Goal: Complete application form: Complete application form

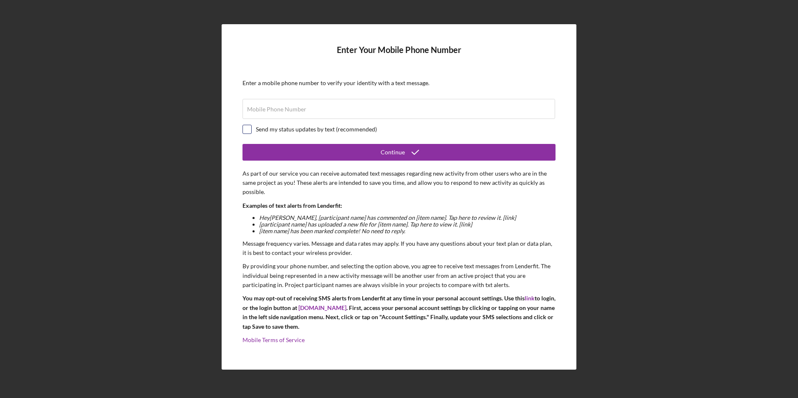
click at [248, 130] on input "checkbox" at bounding box center [247, 129] width 8 height 8
checkbox input "true"
click at [268, 116] on input "Mobile Phone Number" at bounding box center [399, 109] width 313 height 20
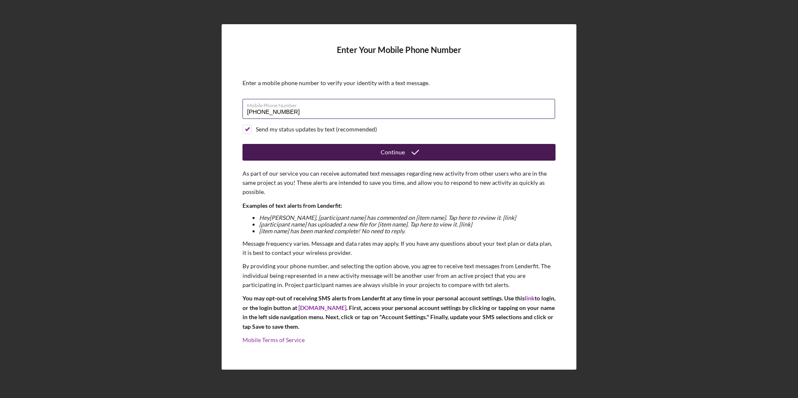
type input "[PHONE_NUMBER]"
click at [306, 152] on button "Continue" at bounding box center [399, 152] width 313 height 17
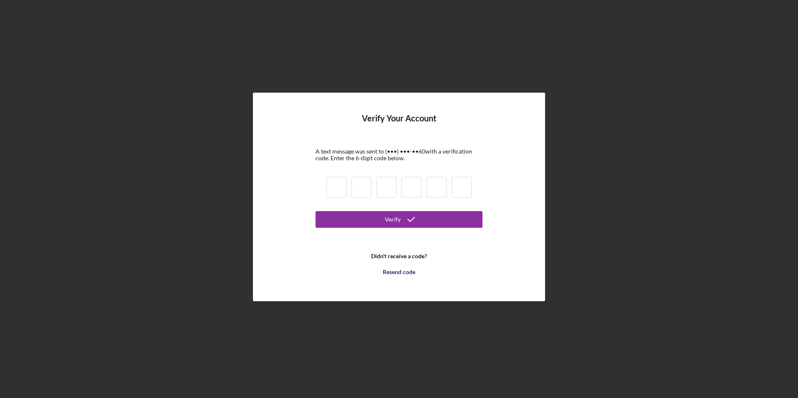
click at [334, 186] on input at bounding box center [336, 187] width 20 height 21
click at [325, 192] on div at bounding box center [399, 189] width 150 height 28
click at [324, 224] on button "Verify" at bounding box center [399, 219] width 167 height 17
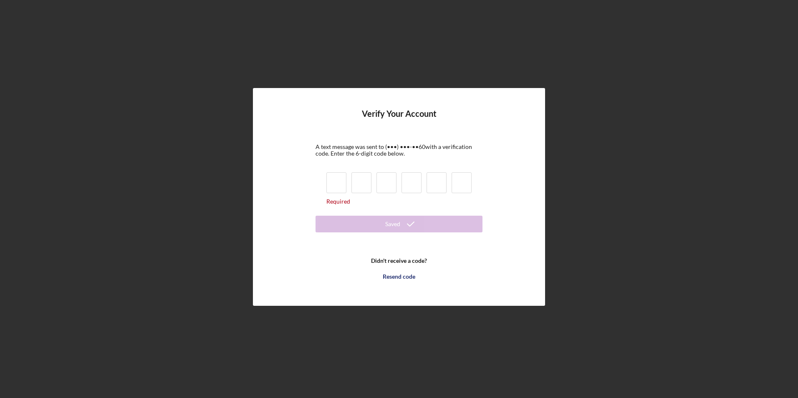
click at [337, 187] on input at bounding box center [336, 182] width 20 height 21
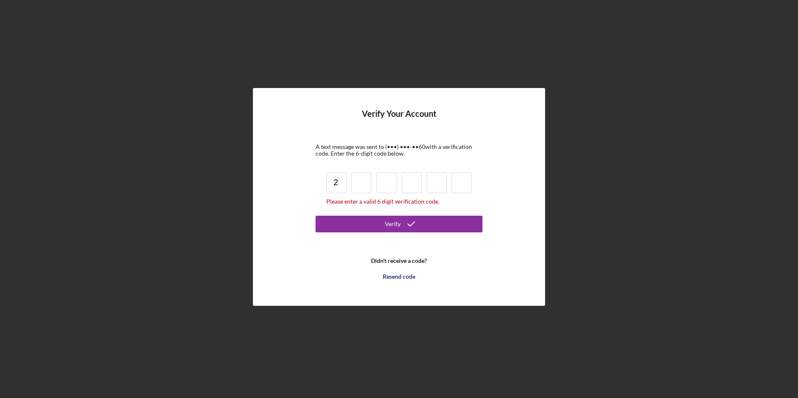
type input "2"
type input "6"
type input "4"
type input "5"
type input "9"
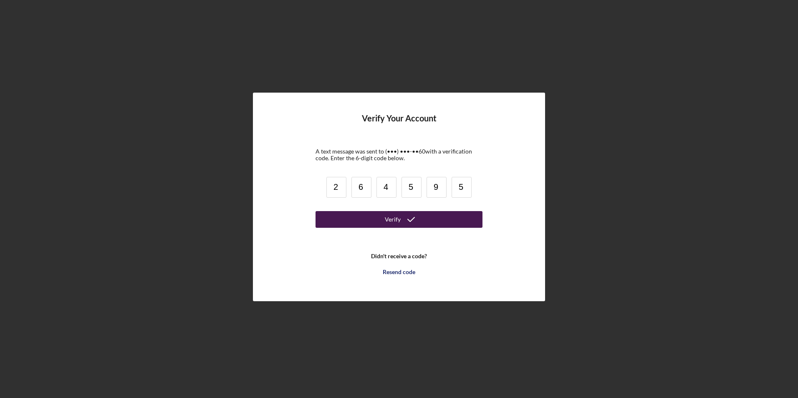
type input "5"
click at [332, 220] on button "Verify" at bounding box center [399, 219] width 167 height 17
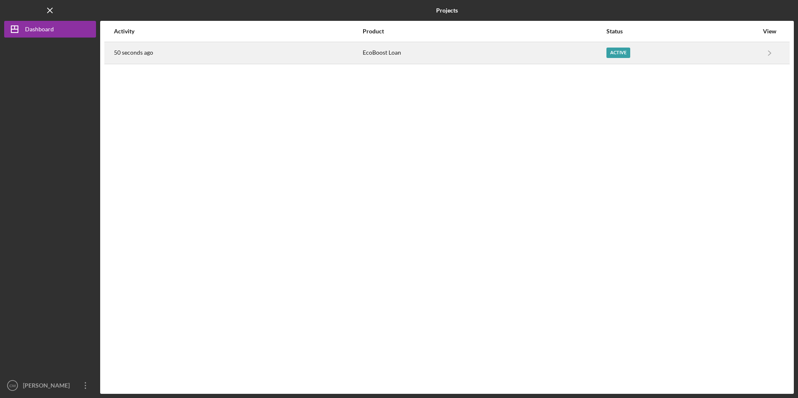
click at [288, 51] on div "50 seconds ago" at bounding box center [238, 53] width 248 height 21
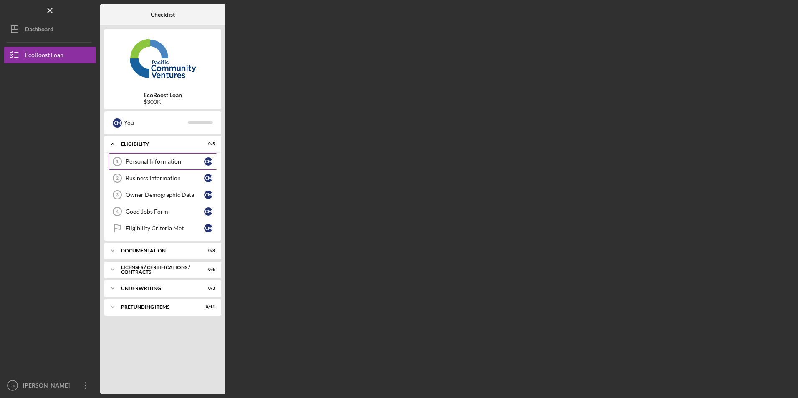
click at [152, 162] on div "Personal Information" at bounding box center [165, 161] width 78 height 7
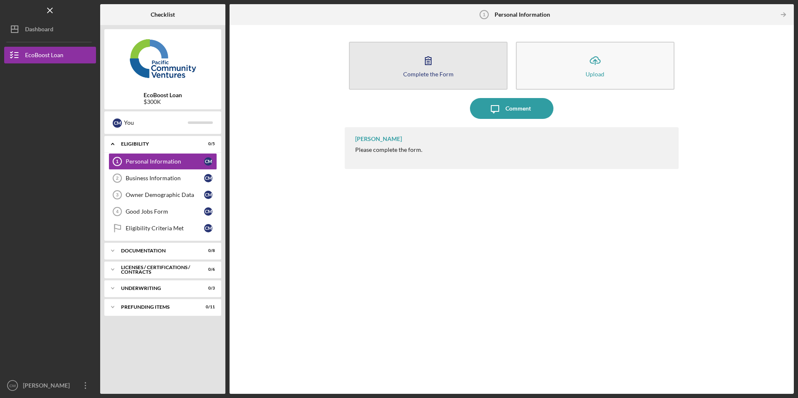
click at [402, 67] on button "Complete the Form Form" at bounding box center [428, 66] width 159 height 48
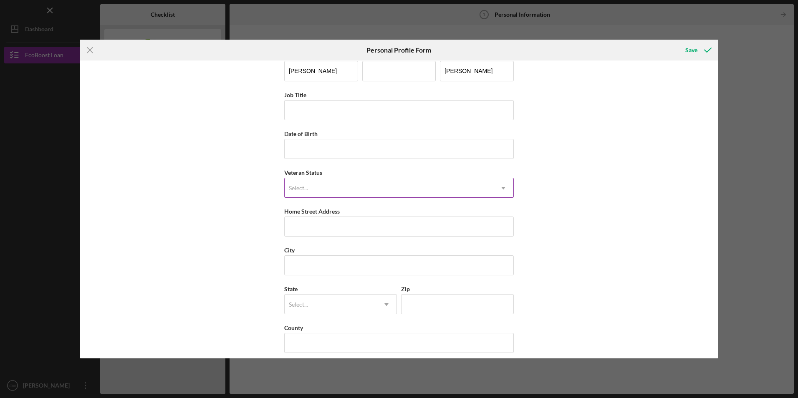
scroll to position [21, 0]
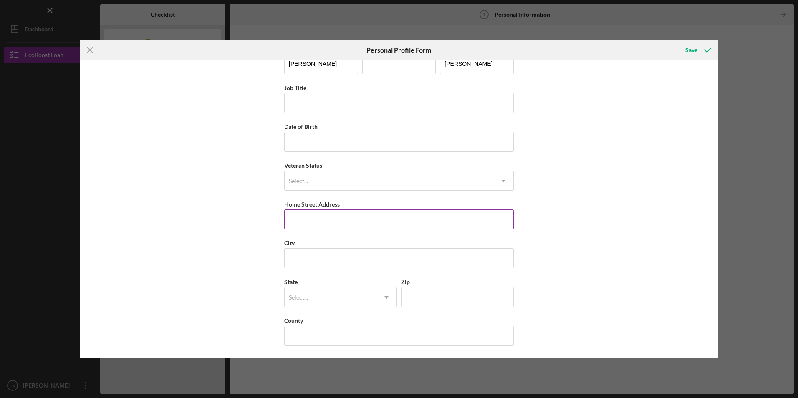
click at [314, 217] on input "Home Street Address" at bounding box center [399, 220] width 230 height 20
type input "1"
type input "1970 Montevino dr"
type input "Santa [PERSON_NAME]"
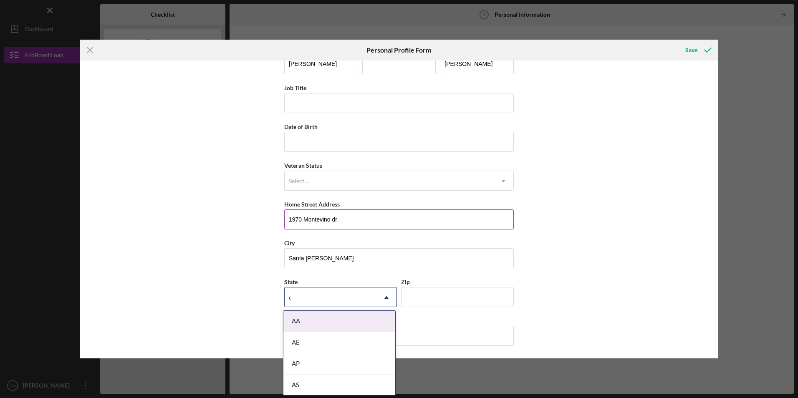
type input "ca"
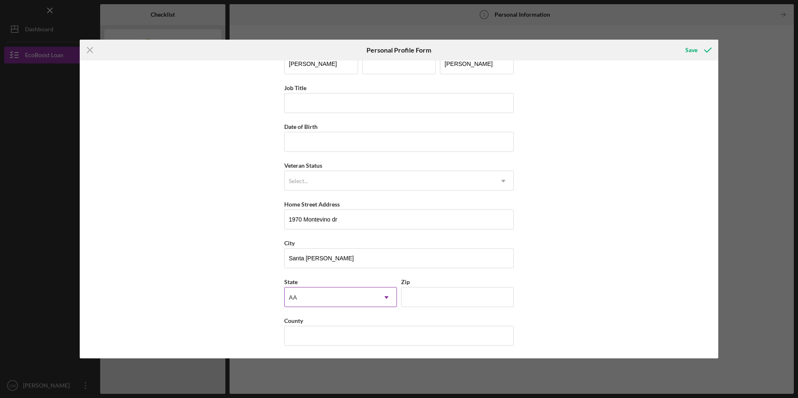
click at [309, 297] on div "AA" at bounding box center [331, 297] width 92 height 19
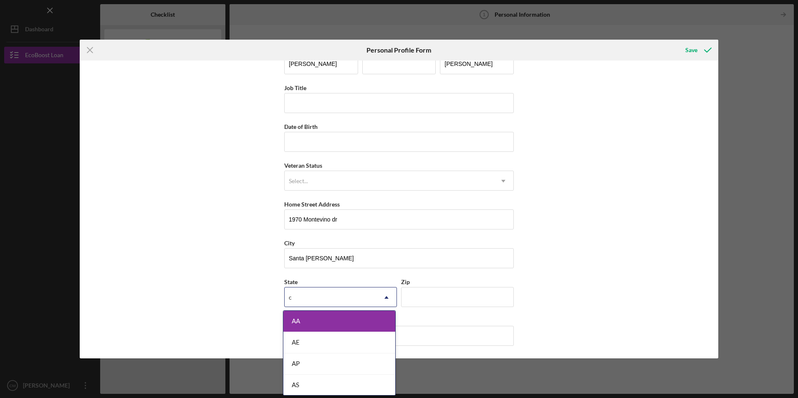
type input "ca"
click at [303, 353] on div "AS" at bounding box center [339, 342] width 112 height 21
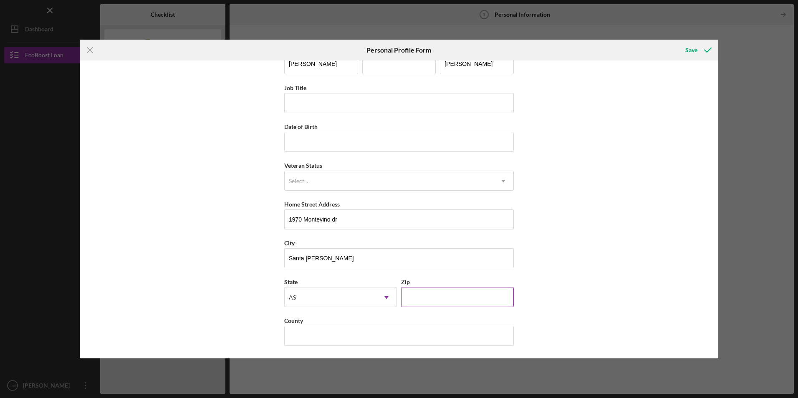
click at [441, 293] on input "Zip" at bounding box center [457, 297] width 113 height 20
type input "95407"
click at [307, 296] on div "AS" at bounding box center [331, 297] width 92 height 19
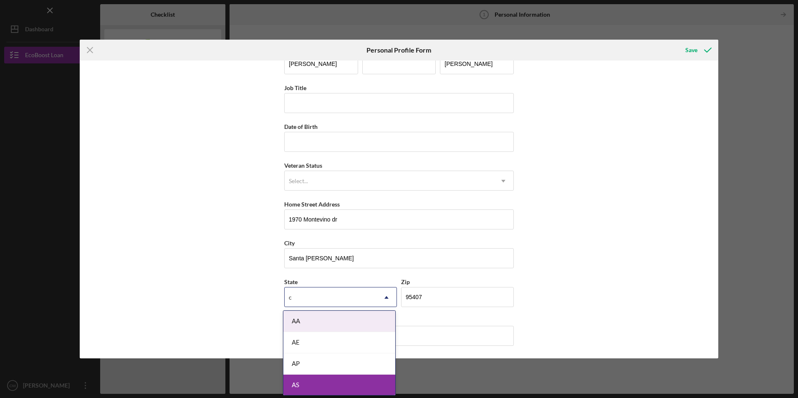
type input "ca"
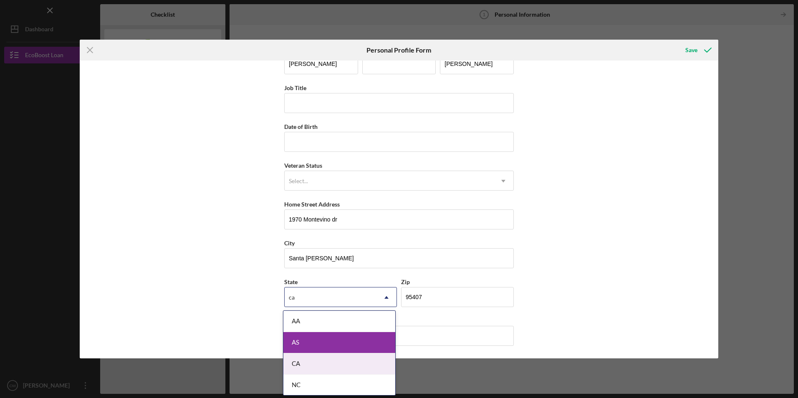
click at [301, 364] on div "CA" at bounding box center [339, 364] width 112 height 21
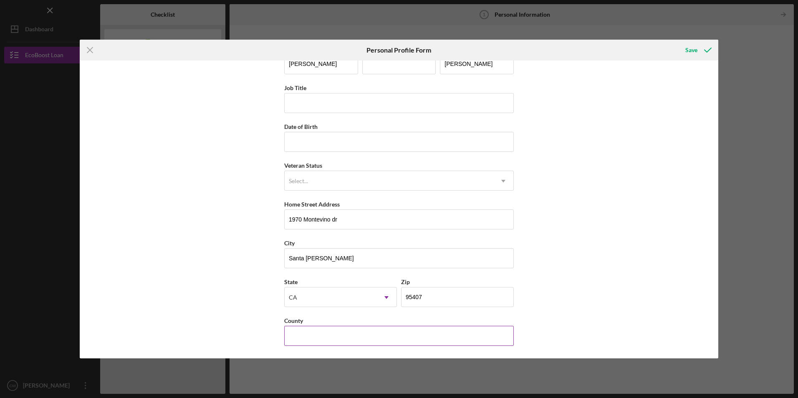
click at [305, 332] on input "County" at bounding box center [399, 336] width 230 height 20
type input "Sonoma"
click at [324, 104] on input "Job Title" at bounding box center [399, 103] width 230 height 20
type input "w"
type input "owner"
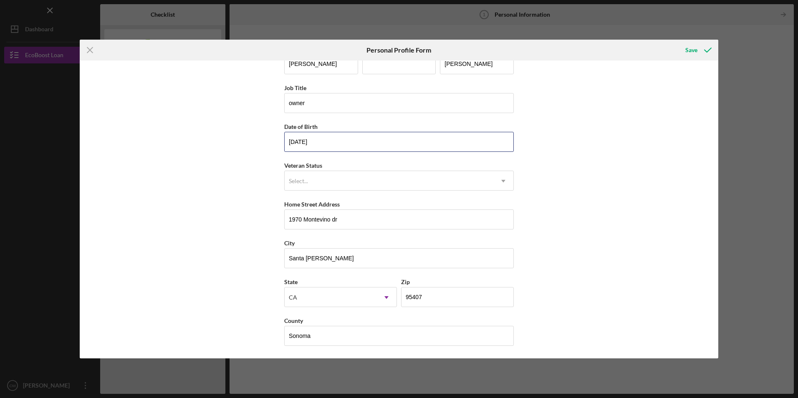
type input "[DATE]"
drag, startPoint x: 197, startPoint y: 141, endPoint x: 203, endPoint y: 137, distance: 7.9
click at [201, 138] on div "First Name [PERSON_NAME] Middle Name Last Name [PERSON_NAME] Job Title owner Da…" at bounding box center [399, 210] width 639 height 298
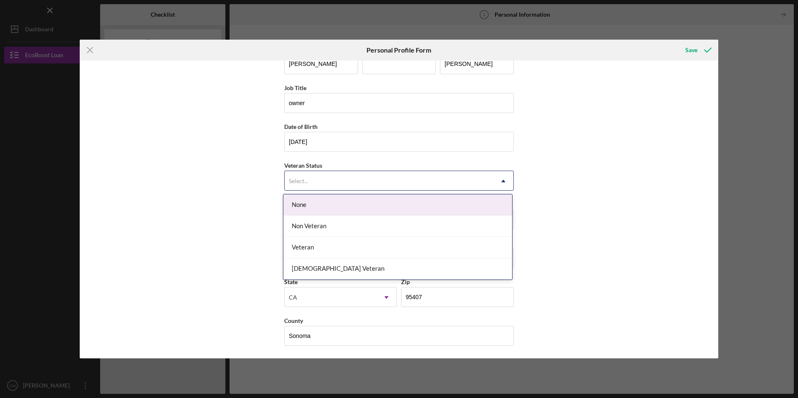
click at [331, 177] on div "Select..." at bounding box center [389, 181] width 209 height 19
click at [299, 203] on div "None" at bounding box center [397, 205] width 229 height 21
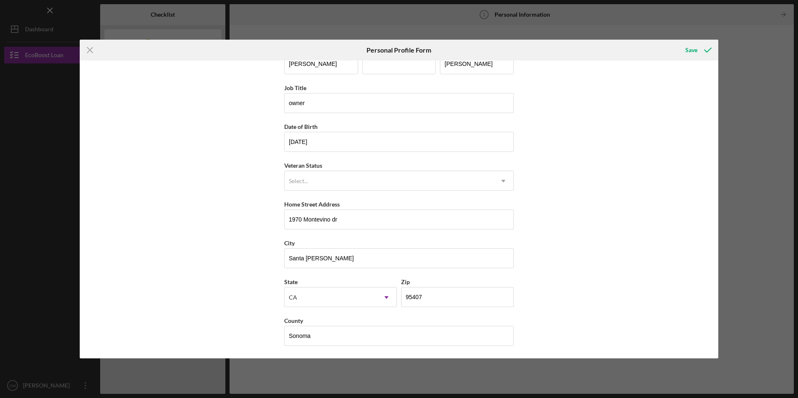
click at [232, 192] on div "First Name [PERSON_NAME] Middle Name Last Name [PERSON_NAME] Job Title owner Da…" at bounding box center [399, 210] width 639 height 298
click at [693, 48] on div "Save" at bounding box center [692, 50] width 12 height 17
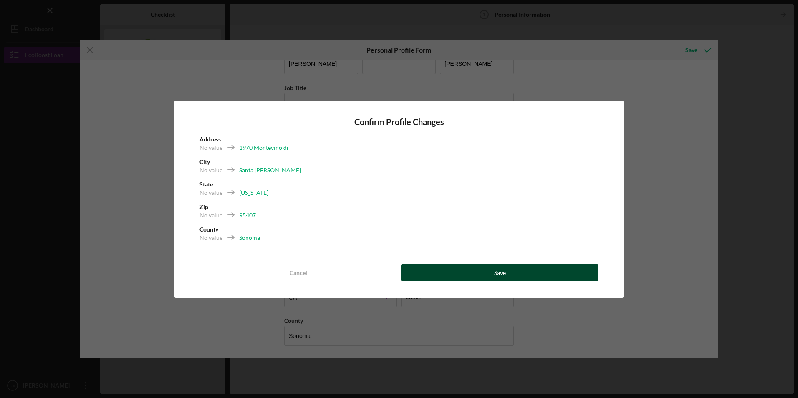
click at [475, 276] on button "Save" at bounding box center [499, 273] width 197 height 17
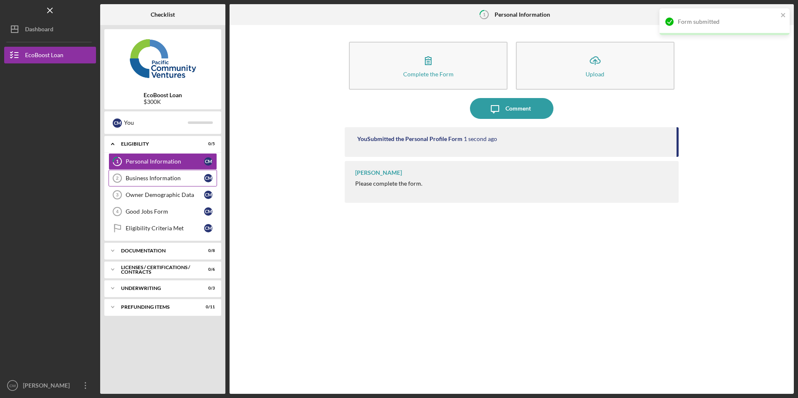
click at [160, 177] on div "Business Information" at bounding box center [165, 178] width 78 height 7
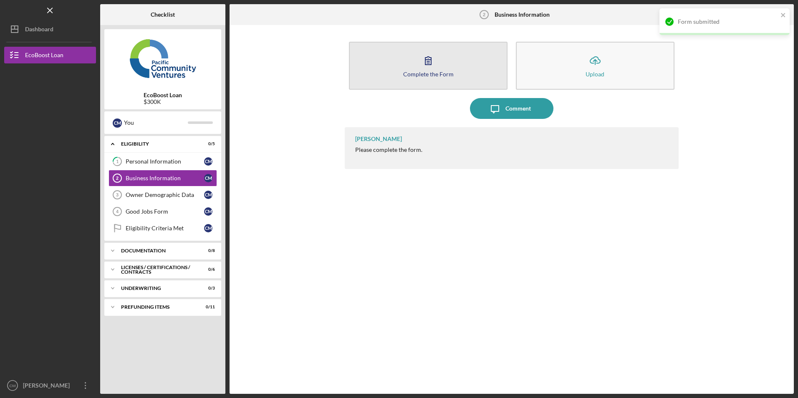
click at [419, 61] on icon "button" at bounding box center [428, 60] width 21 height 21
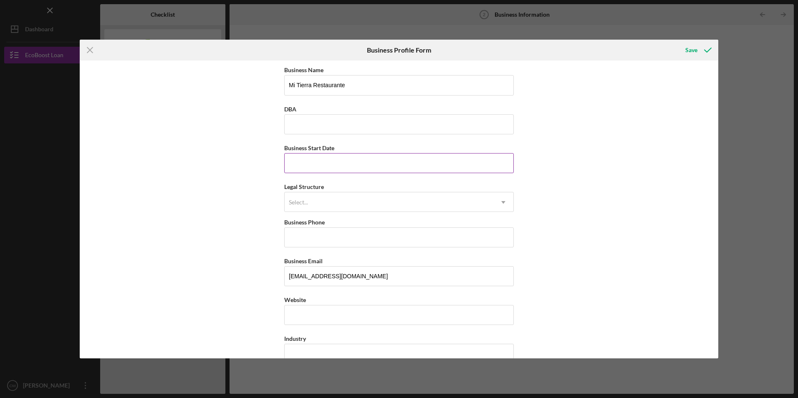
click at [306, 162] on input "Business Start Date" at bounding box center [399, 163] width 230 height 20
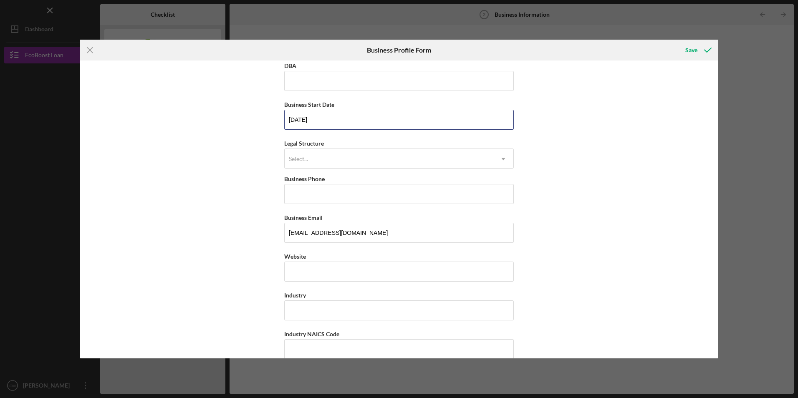
scroll to position [84, 0]
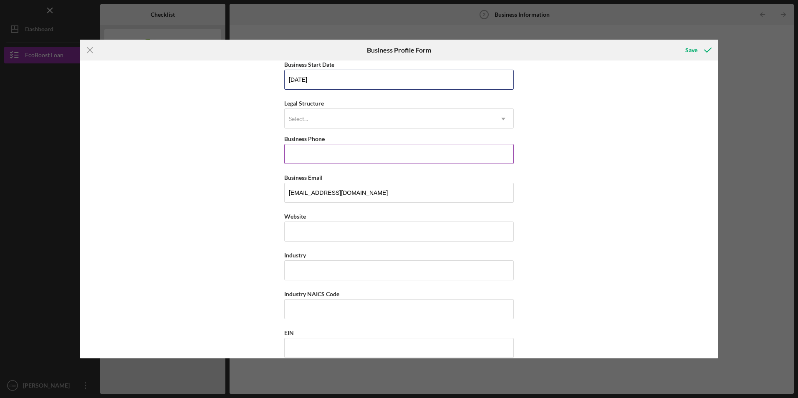
type input "[DATE]"
click at [309, 151] on input "Business Phone" at bounding box center [399, 154] width 230 height 20
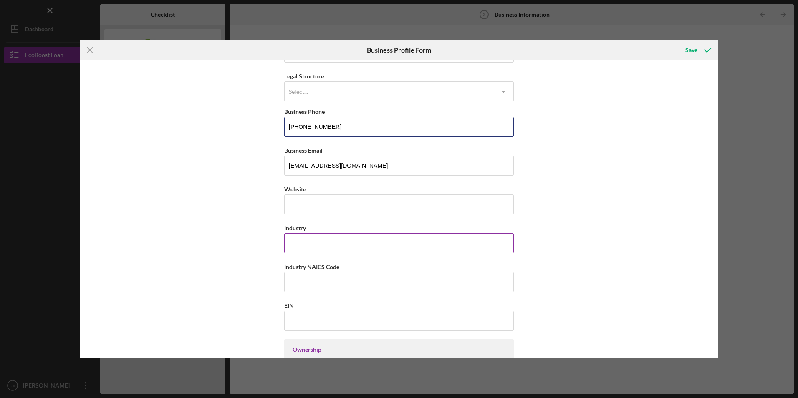
scroll to position [125, 0]
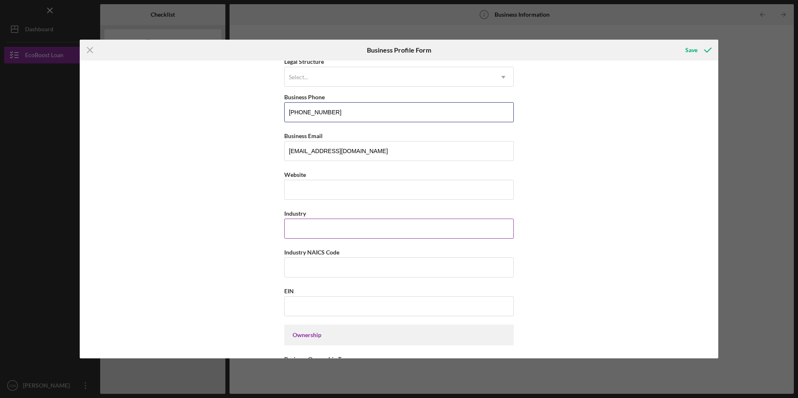
type input "[PHONE_NUMBER]"
click at [304, 227] on input "Industry" at bounding box center [399, 229] width 230 height 20
type input "Restaurant"
click at [302, 272] on input "Industry NAICS Code" at bounding box center [399, 268] width 230 height 20
click at [307, 261] on input "Industry NAICS Code" at bounding box center [399, 268] width 230 height 20
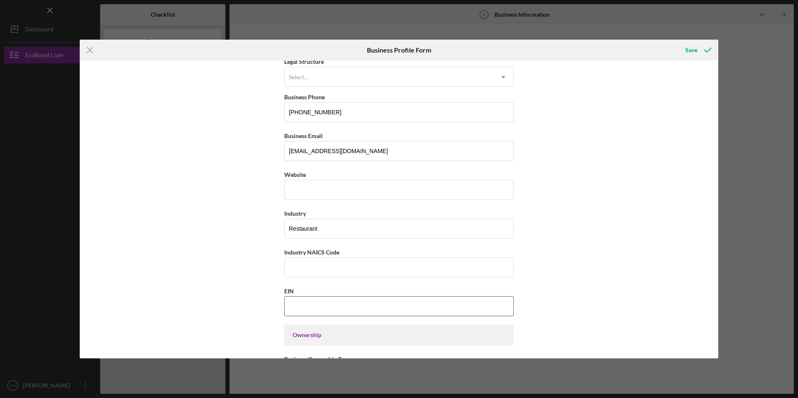
click at [294, 311] on input "EIN" at bounding box center [399, 306] width 230 height 20
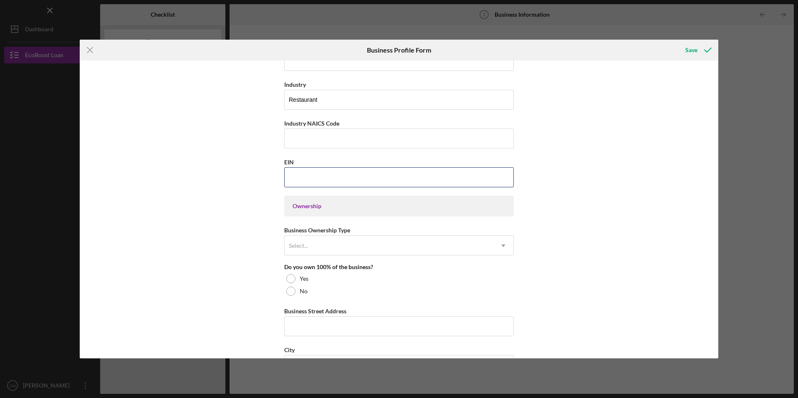
scroll to position [334, 0]
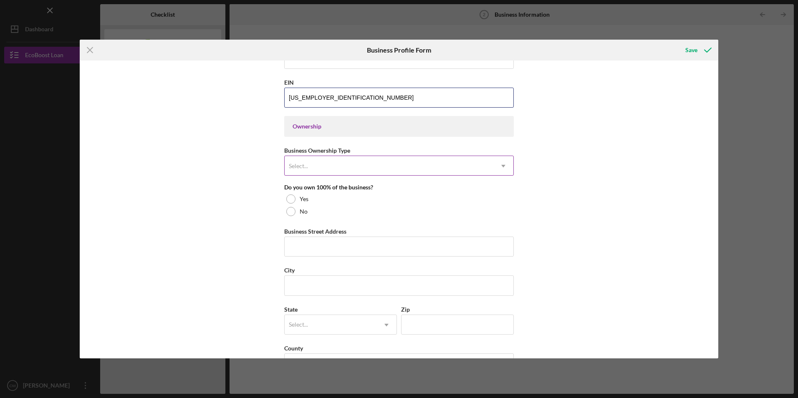
type input "[US_EMPLOYER_IDENTIFICATION_NUMBER]"
click at [318, 172] on div "Select..." at bounding box center [389, 166] width 209 height 19
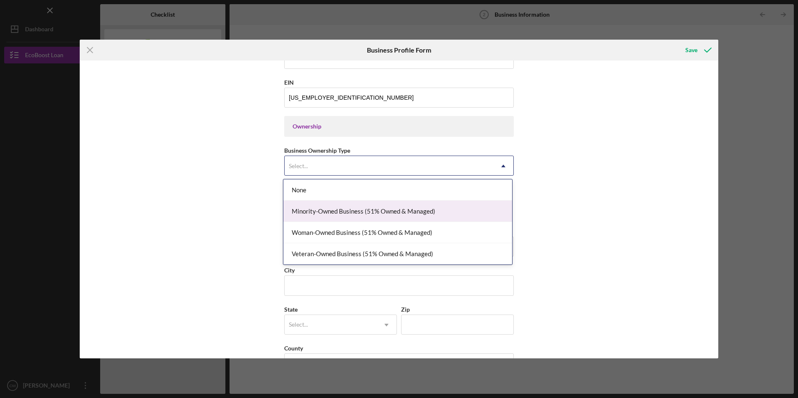
click at [351, 216] on div "Minority-Owned Business (51% Owned & Managed)" at bounding box center [397, 211] width 229 height 21
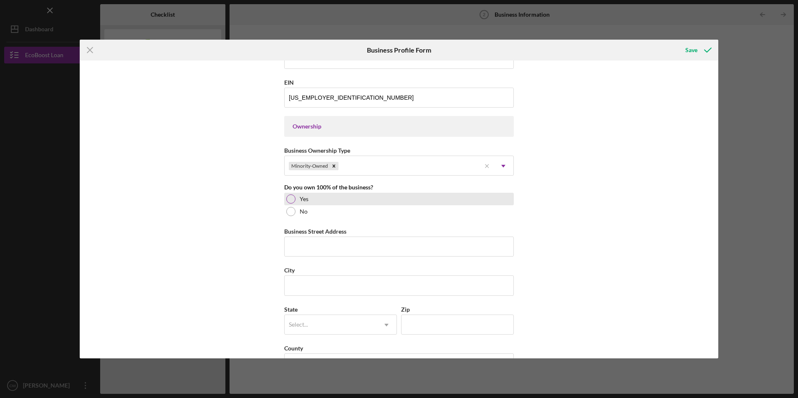
click at [288, 199] on div at bounding box center [290, 199] width 9 height 9
click at [248, 218] on div "Business Name Mi Tierra Restaurante DBA Business Start Date [DATE] Legal Struct…" at bounding box center [399, 210] width 639 height 298
click at [303, 243] on input "Business Street Address" at bounding box center [399, 247] width 230 height 20
type input "6"
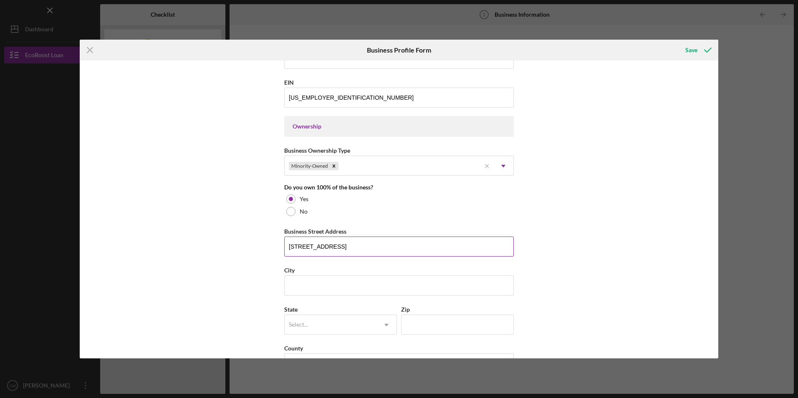
type input "[STREET_ADDRESS]"
type input "Santa [PERSON_NAME]"
type input "ca"
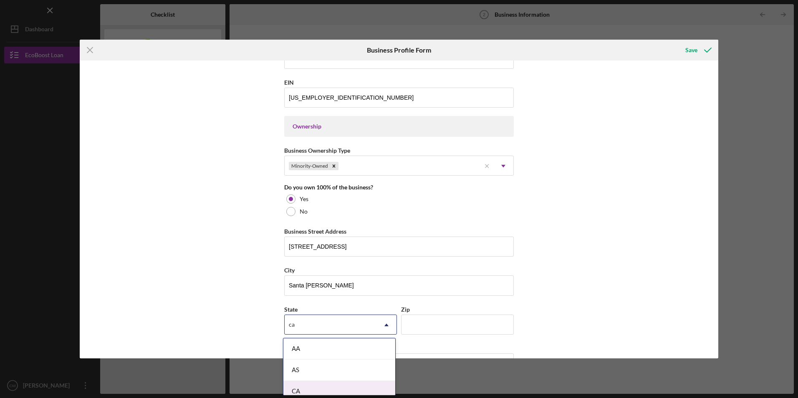
click at [323, 387] on div "CA" at bounding box center [339, 391] width 112 height 21
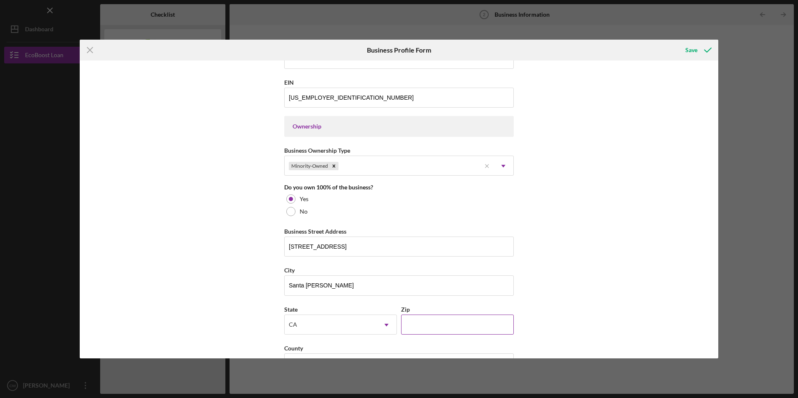
click at [409, 325] on input "Zip" at bounding box center [457, 325] width 113 height 20
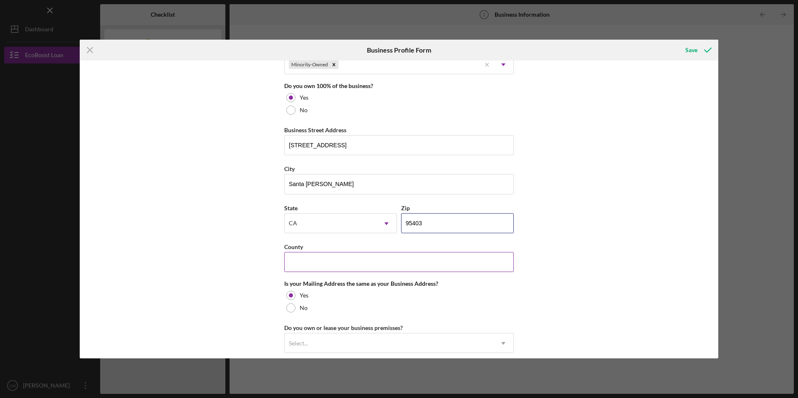
scroll to position [459, 0]
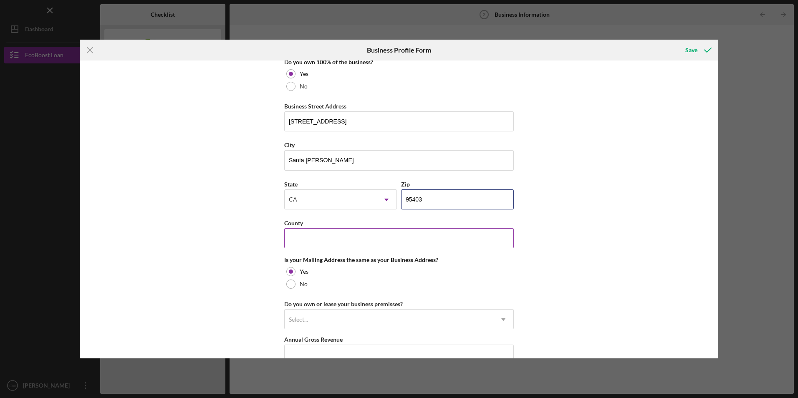
type input "95403"
click at [339, 241] on input "County" at bounding box center [399, 238] width 230 height 20
type input "s"
type input "Sonoma"
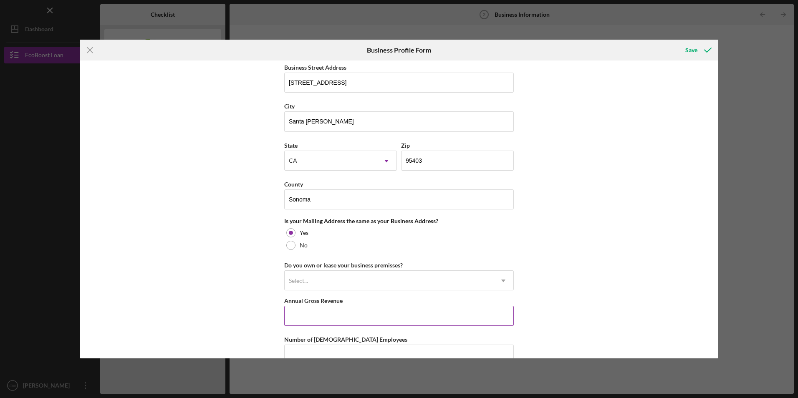
scroll to position [543, 0]
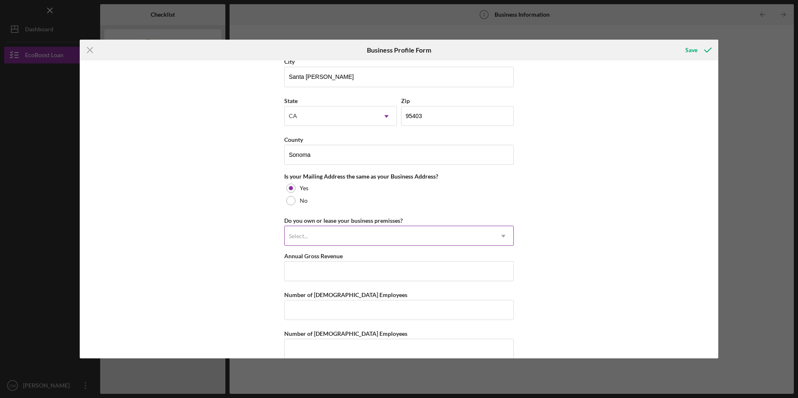
click at [314, 237] on div "Select..." at bounding box center [389, 236] width 209 height 19
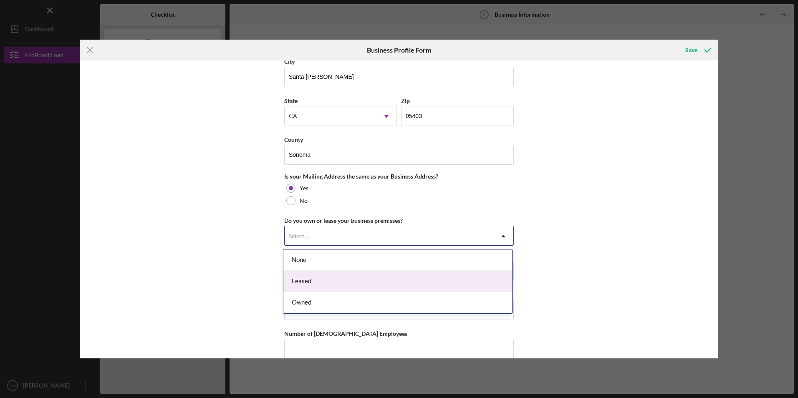
click at [304, 280] on div "Leased" at bounding box center [397, 281] width 229 height 21
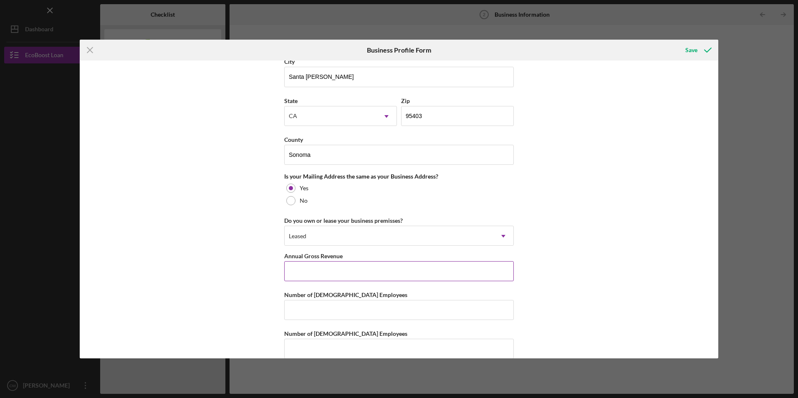
click at [299, 274] on input "Annual Gross Revenue" at bounding box center [399, 271] width 230 height 20
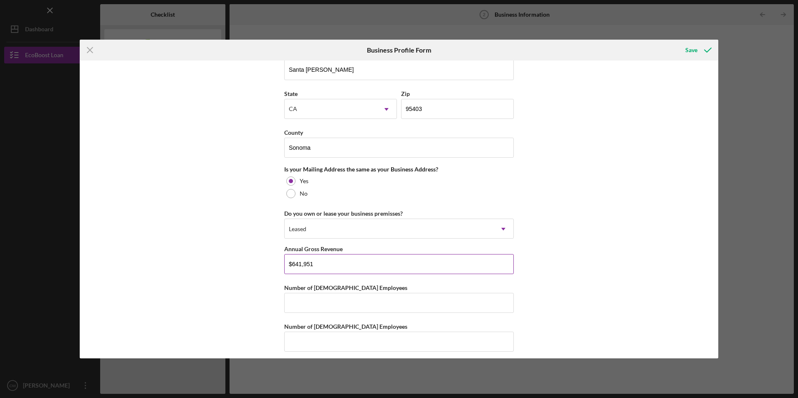
scroll to position [556, 0]
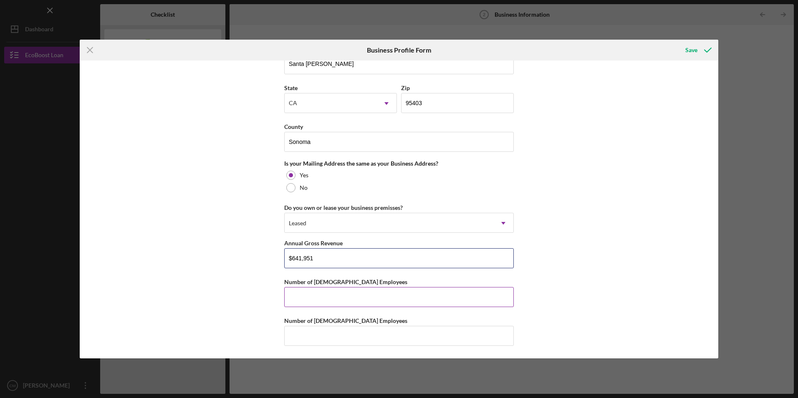
type input "$641,951"
click at [303, 294] on input "Number of [DEMOGRAPHIC_DATA] Employees" at bounding box center [399, 297] width 230 height 20
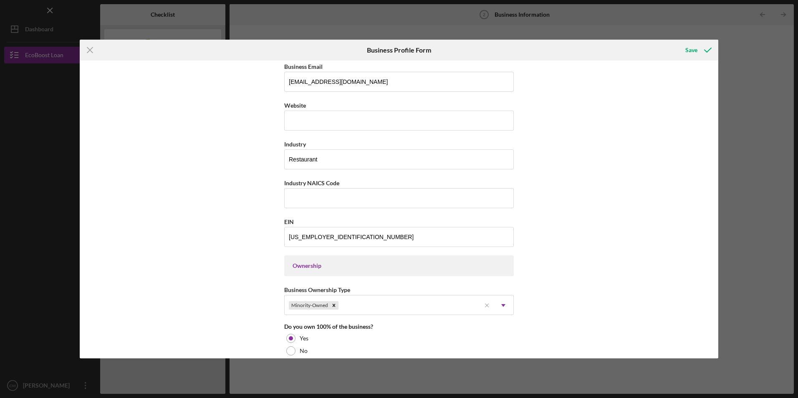
scroll to position [180, 0]
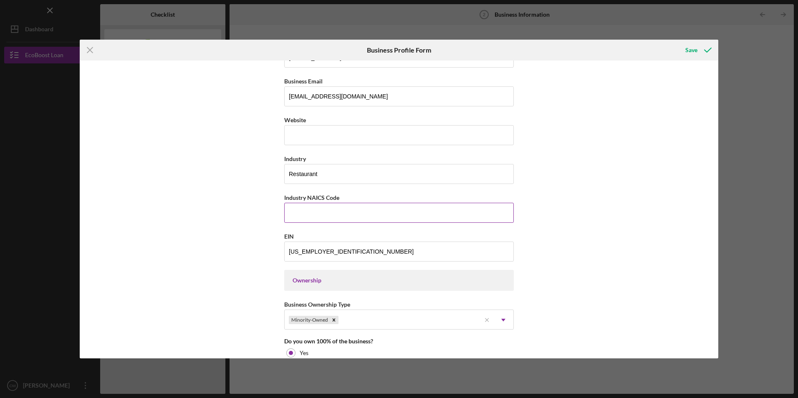
drag, startPoint x: 291, startPoint y: 212, endPoint x: 283, endPoint y: 212, distance: 7.5
click at [291, 212] on input "Industry NAICS Code" at bounding box center [399, 213] width 230 height 20
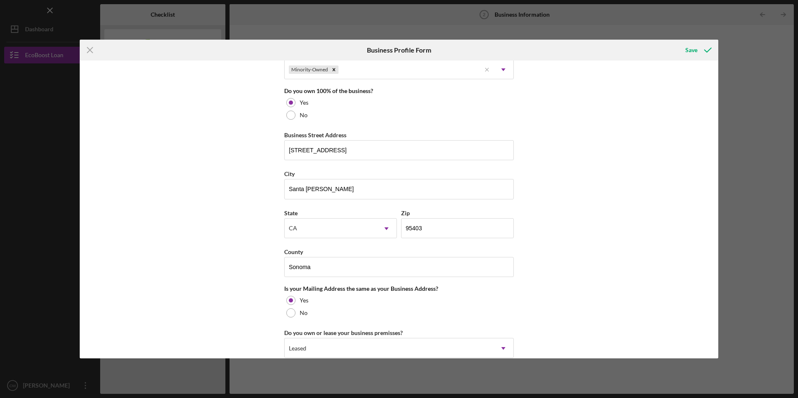
scroll to position [556, 0]
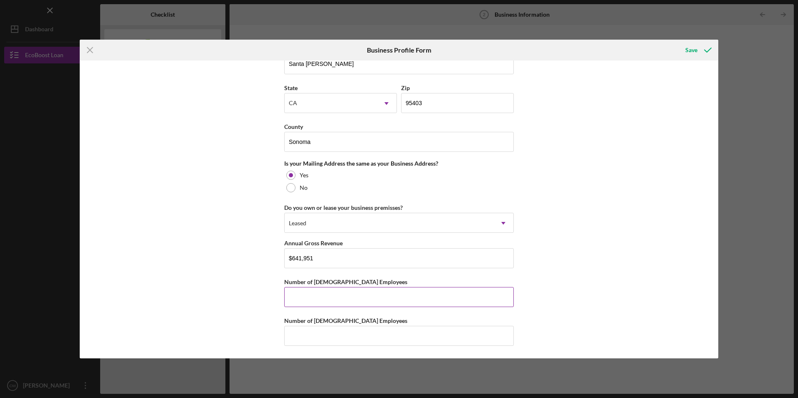
type input "722511"
click at [305, 296] on input "Number of [DEMOGRAPHIC_DATA] Employees" at bounding box center [399, 297] width 230 height 20
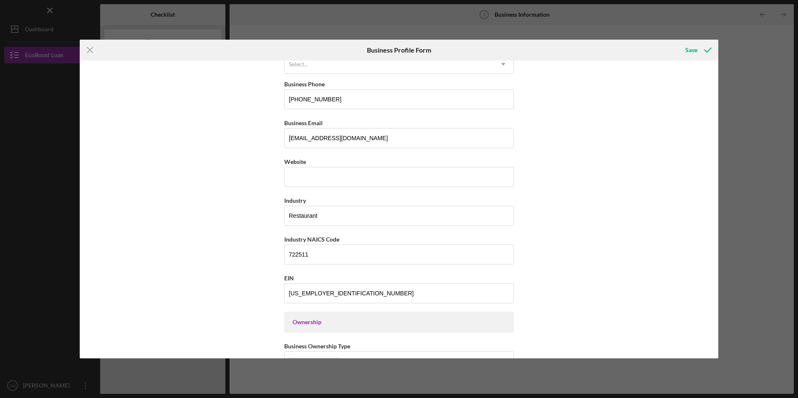
scroll to position [0, 0]
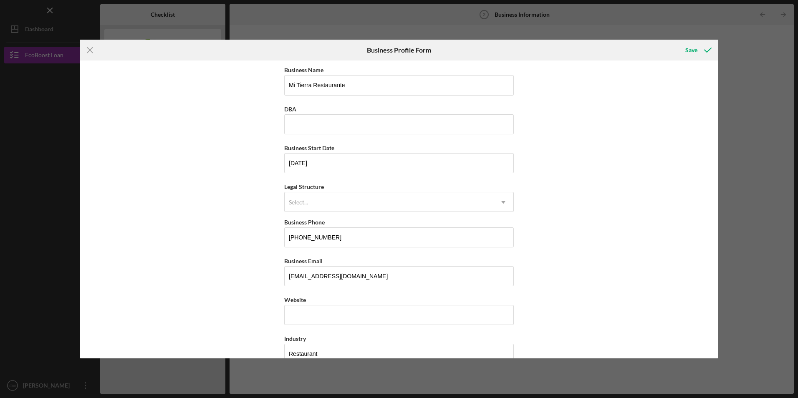
click at [224, 184] on div "Business Name Mi Tierra Restaurante DBA Business Start Date [DATE] Legal Struct…" at bounding box center [399, 210] width 639 height 298
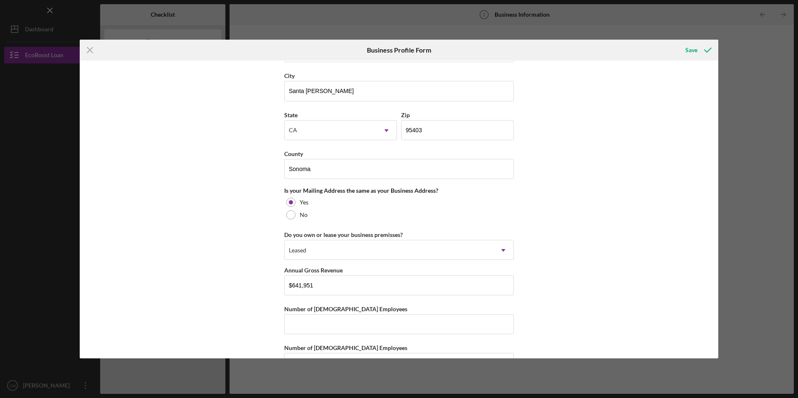
scroll to position [556, 0]
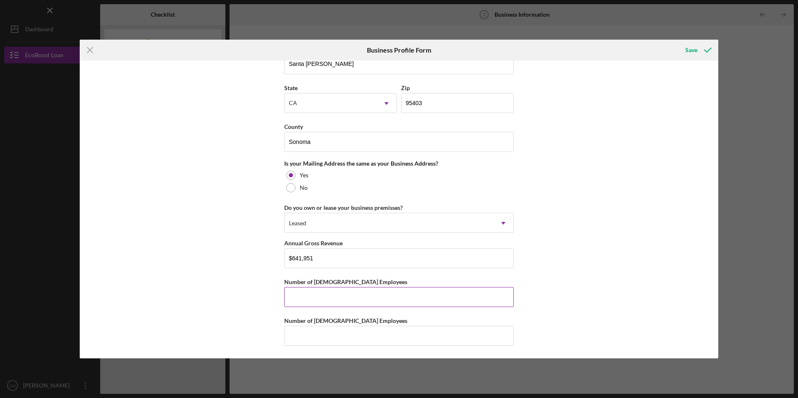
click at [290, 293] on input "Number of [DEMOGRAPHIC_DATA] Employees" at bounding box center [399, 297] width 230 height 20
click at [207, 199] on div "Business Name Mi Tierra Restaurante DBA Business Start Date [DATE] Legal Struct…" at bounding box center [399, 210] width 639 height 298
drag, startPoint x: 325, startPoint y: 299, endPoint x: 318, endPoint y: 293, distance: 9.2
click at [325, 299] on input "Number of [DEMOGRAPHIC_DATA] Employees" at bounding box center [399, 297] width 230 height 20
type input "5"
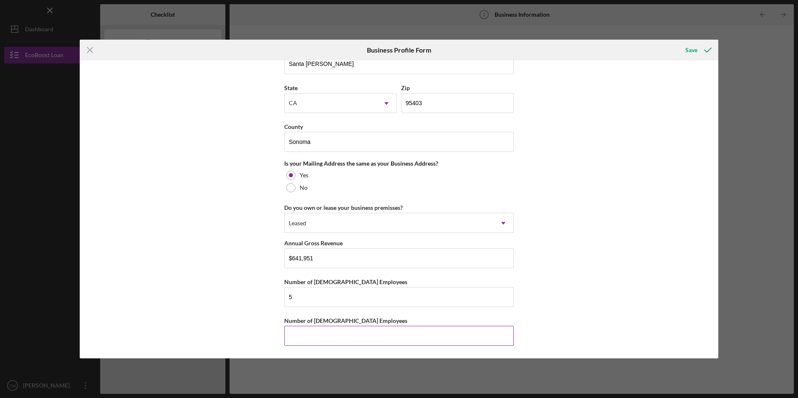
click at [302, 331] on input "Number of [DEMOGRAPHIC_DATA] Employees" at bounding box center [399, 336] width 230 height 20
type input "2"
click at [688, 48] on div "Save" at bounding box center [692, 50] width 12 height 17
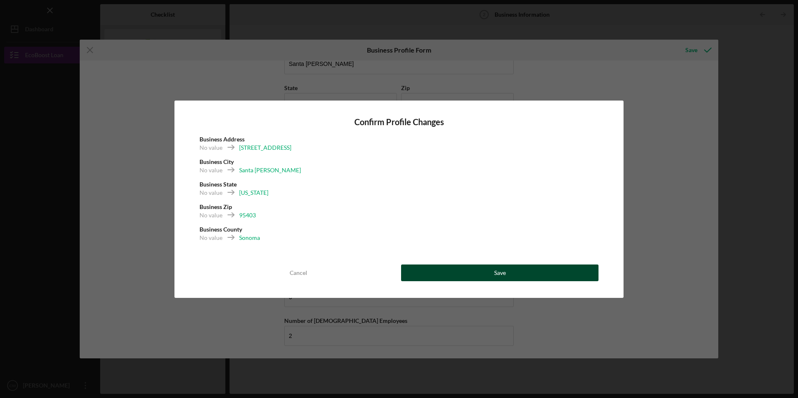
click at [498, 276] on div "Save" at bounding box center [500, 273] width 12 height 17
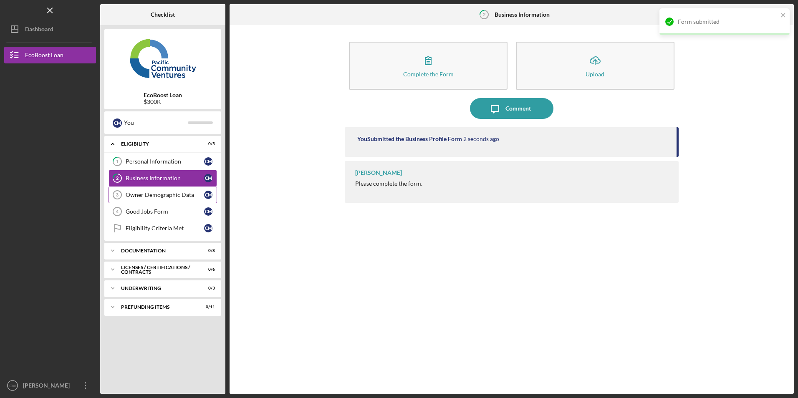
click at [170, 197] on div "Owner Demographic Data" at bounding box center [165, 195] width 78 height 7
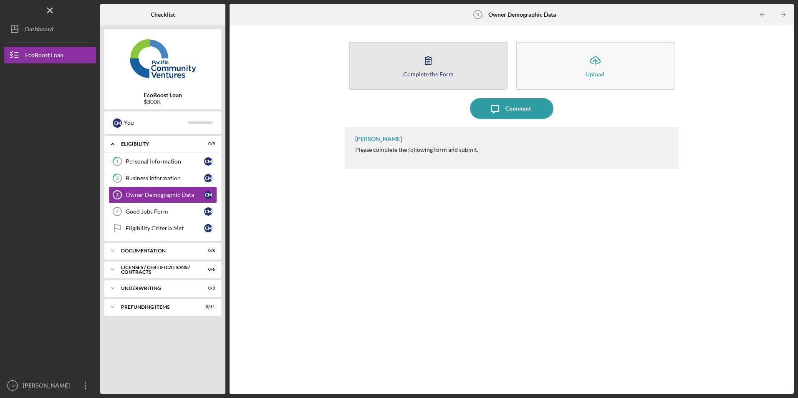
click at [393, 63] on button "Complete the Form Form" at bounding box center [428, 66] width 159 height 48
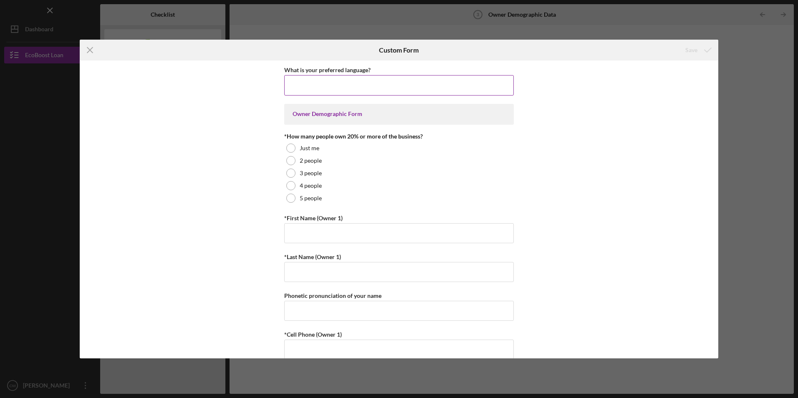
click at [307, 87] on input "What is your preferred language?" at bounding box center [399, 85] width 230 height 20
type input "E"
type input "English"
click at [287, 147] on div at bounding box center [290, 148] width 9 height 9
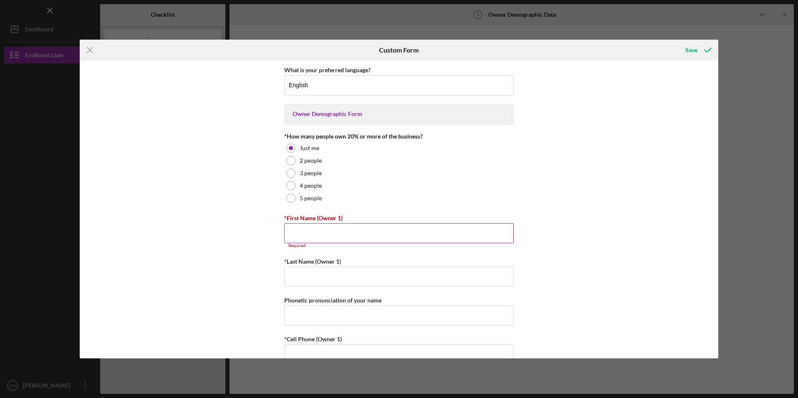
click at [301, 235] on input "*First Name (Owner 1)" at bounding box center [399, 233] width 230 height 20
type input "[PERSON_NAME]"
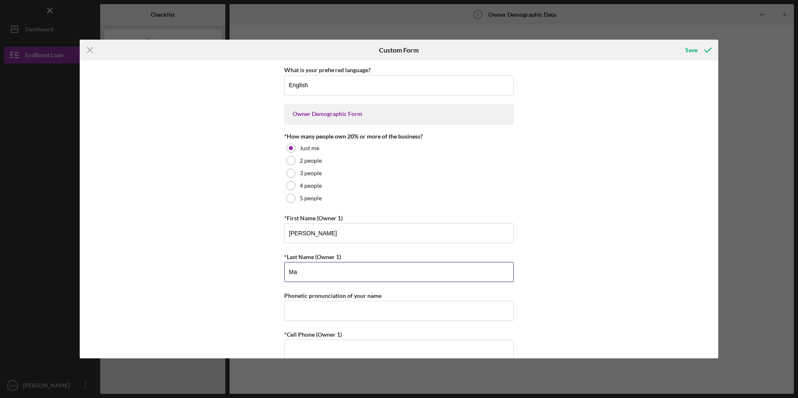
type input "[PERSON_NAME]"
type input "[EMAIL_ADDRESS][DOMAIN_NAME]"
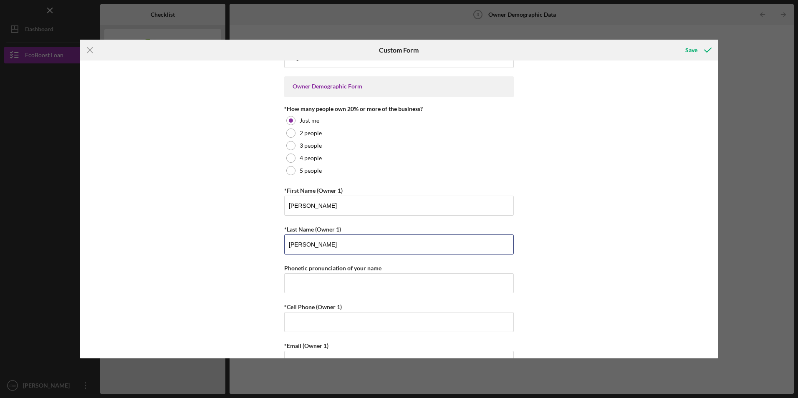
scroll to position [42, 0]
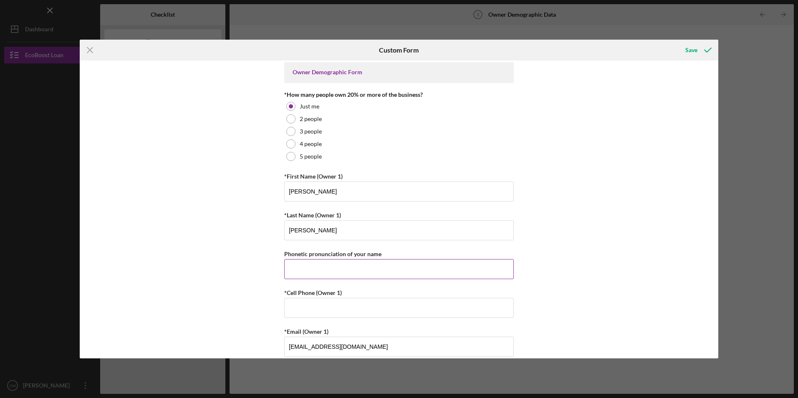
click at [302, 268] on input "Phonetic pronunciation of your name" at bounding box center [399, 269] width 230 height 20
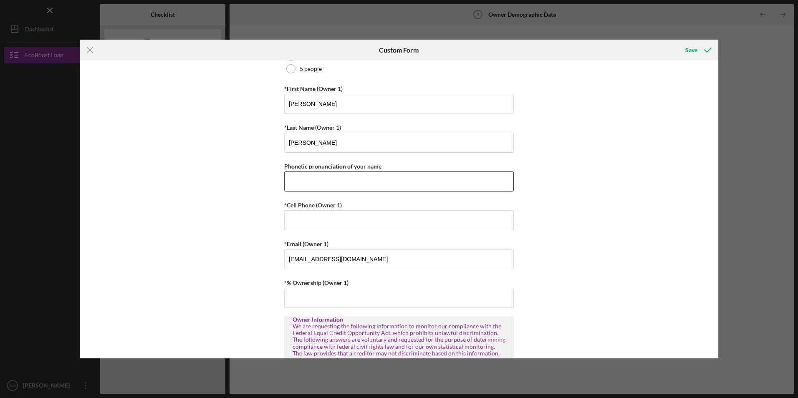
scroll to position [167, 0]
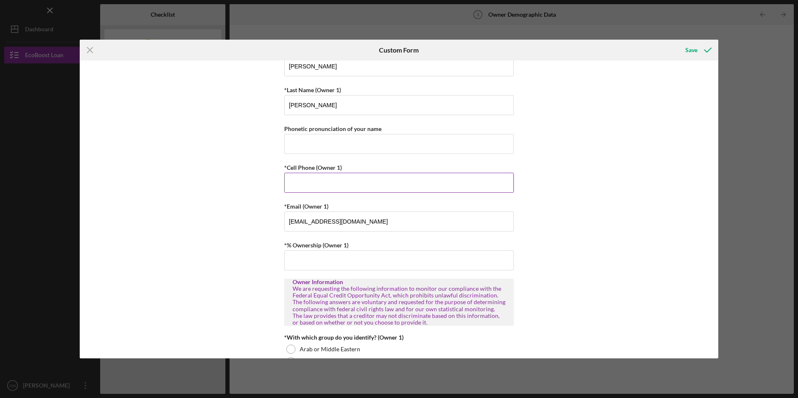
click at [300, 186] on input "*Cell Phone (Owner 1)" at bounding box center [399, 183] width 230 height 20
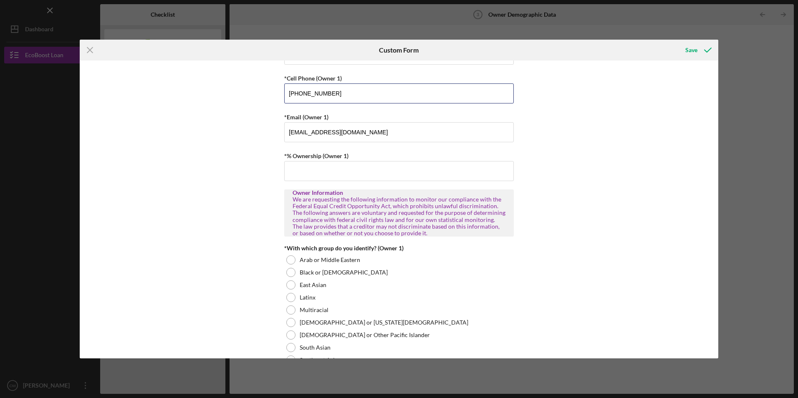
scroll to position [292, 0]
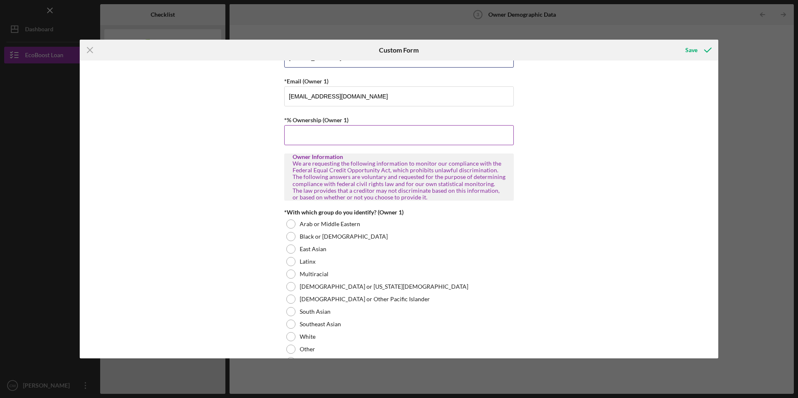
type input "[PHONE_NUMBER]"
click at [317, 138] on input "*% Ownership (Owner 1)" at bounding box center [399, 135] width 230 height 20
type input "100.00000%"
click at [245, 178] on div "What is your preferred language? English Owner Demographic Form *How many peopl…" at bounding box center [399, 210] width 639 height 298
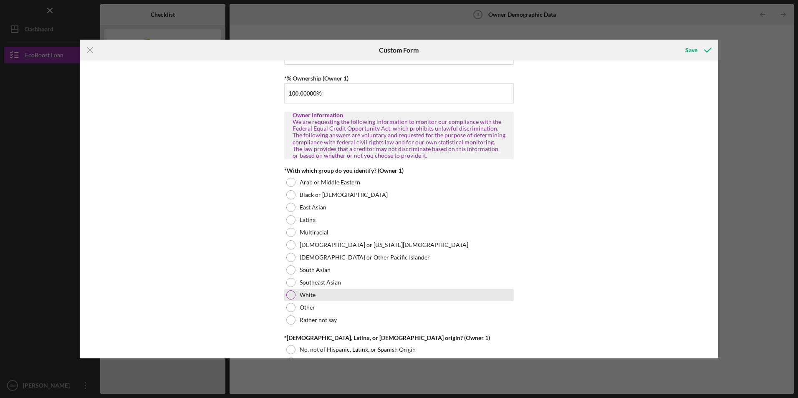
click at [295, 293] on div "White" at bounding box center [399, 295] width 230 height 13
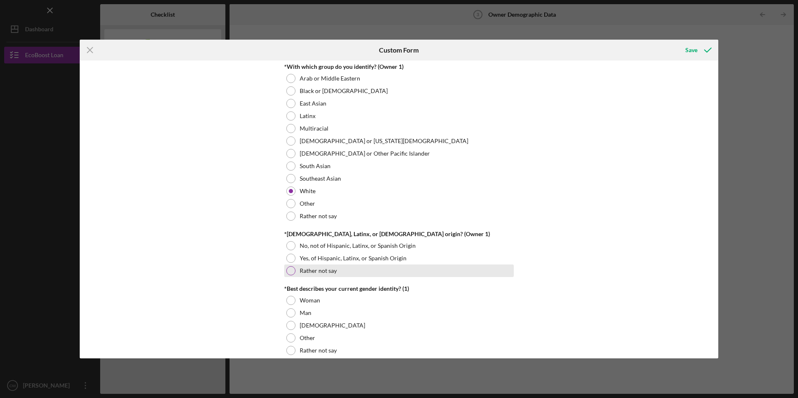
scroll to position [459, 0]
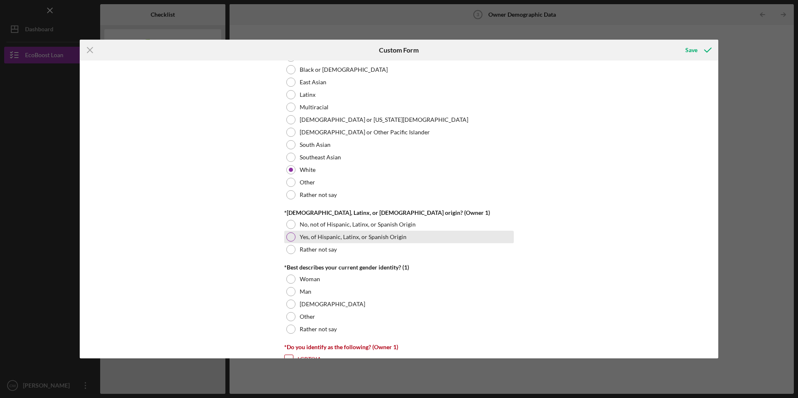
click at [290, 239] on div at bounding box center [290, 237] width 9 height 9
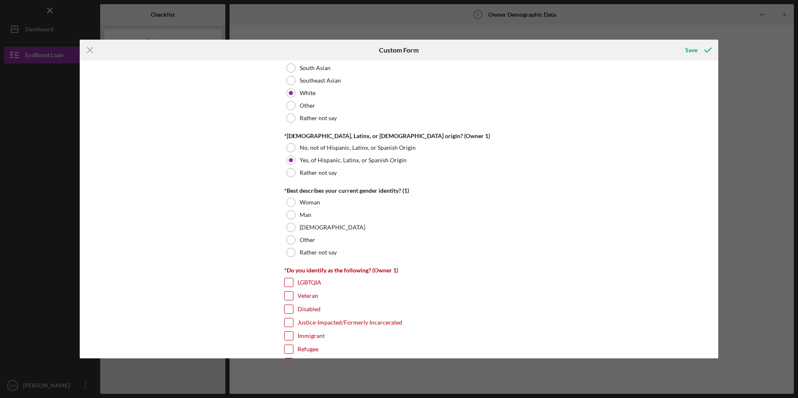
scroll to position [543, 0]
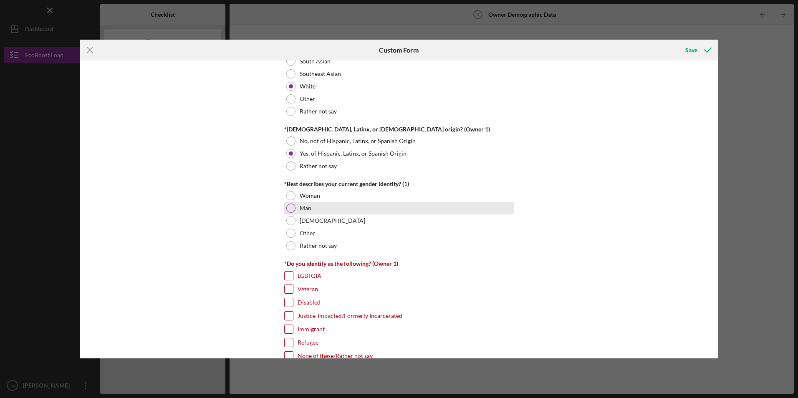
click at [291, 208] on div at bounding box center [290, 208] width 9 height 9
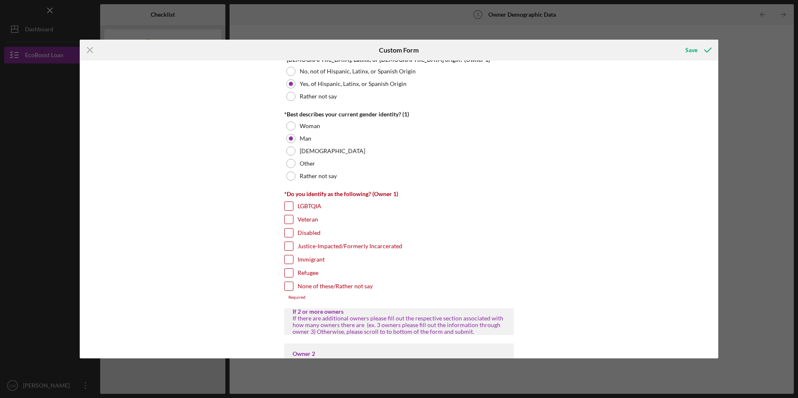
scroll to position [626, 0]
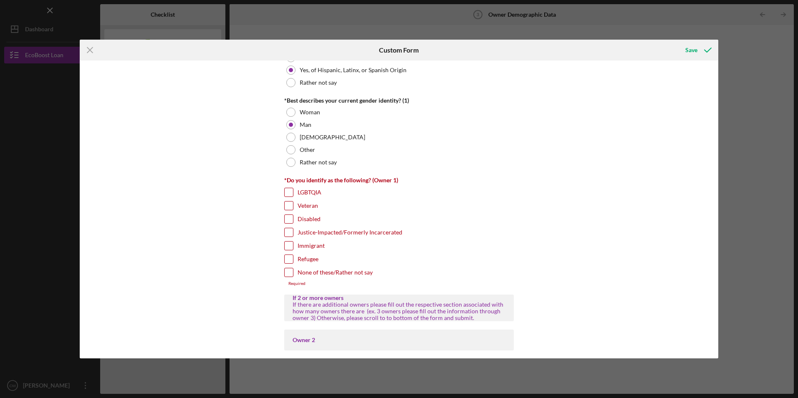
click at [287, 244] on input "Immigrant" at bounding box center [289, 246] width 8 height 8
checkbox input "true"
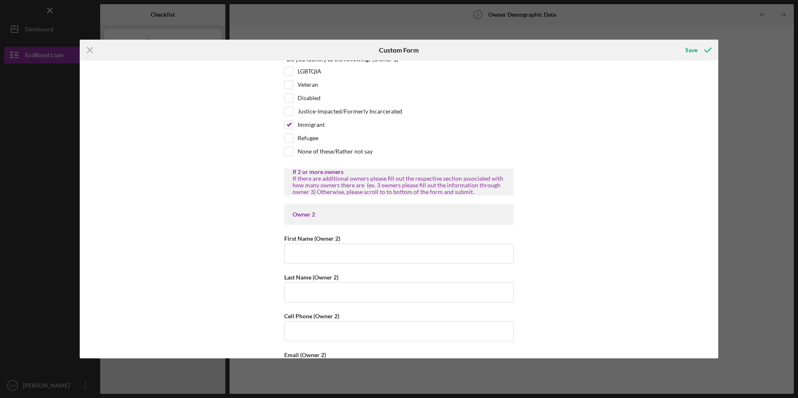
scroll to position [835, 0]
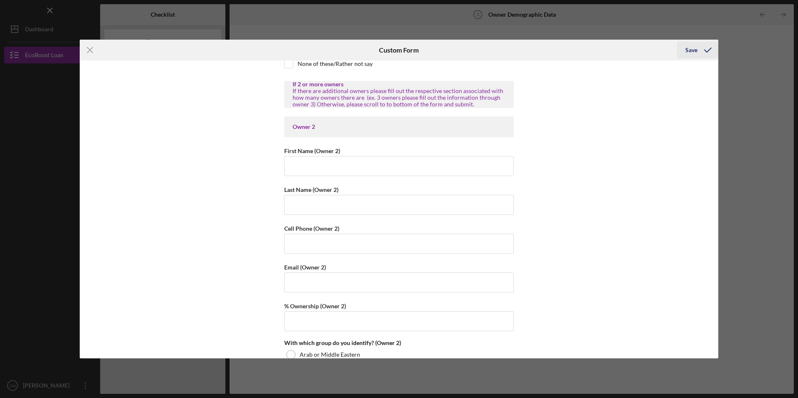
click at [694, 53] on div "Save" at bounding box center [692, 50] width 12 height 17
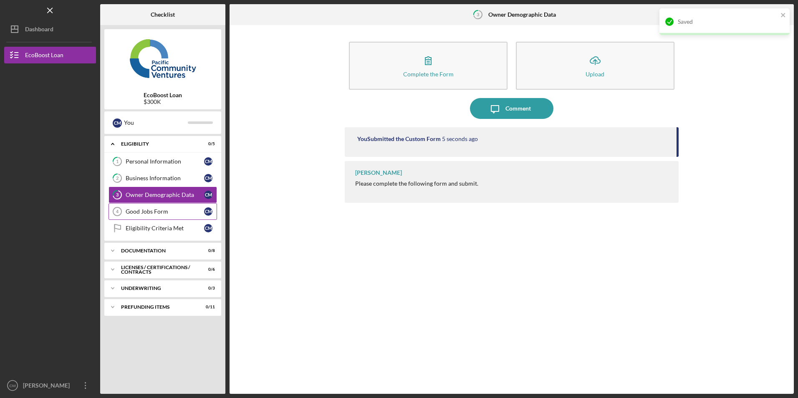
click at [147, 209] on div "Good Jobs Form" at bounding box center [165, 211] width 78 height 7
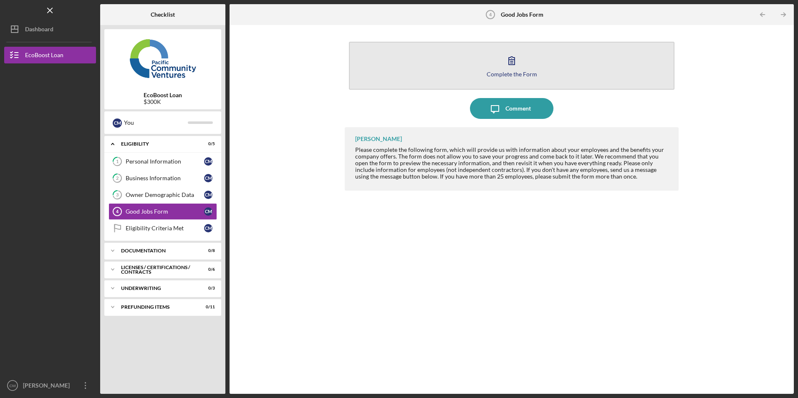
click at [397, 68] on button "Complete the Form Form" at bounding box center [511, 66] width 325 height 48
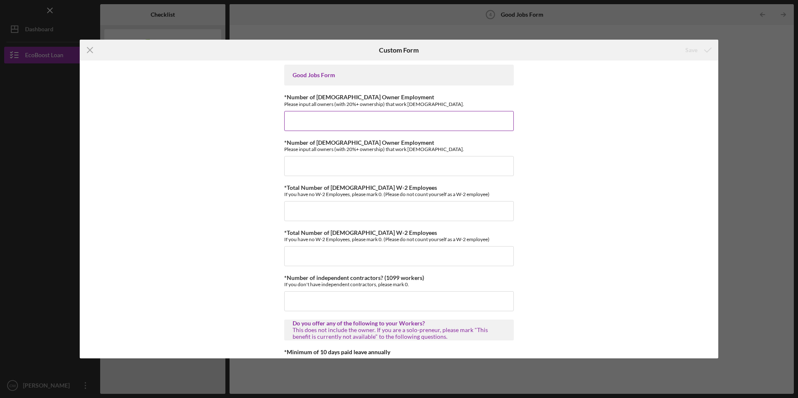
click at [305, 119] on input "*Number of [DEMOGRAPHIC_DATA] Owner Employment" at bounding box center [399, 121] width 230 height 20
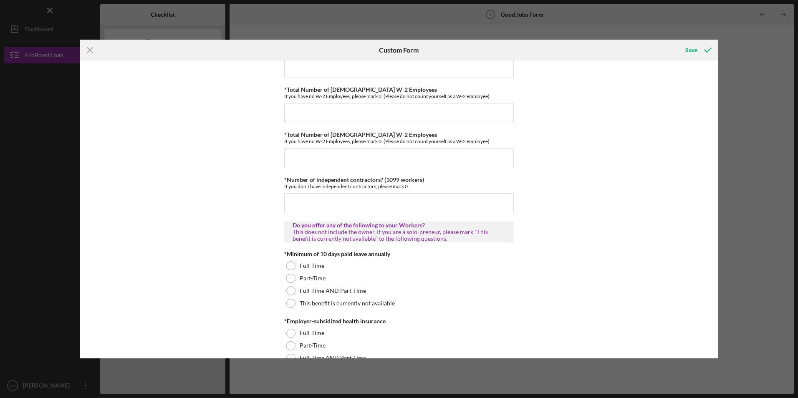
scroll to position [84, 0]
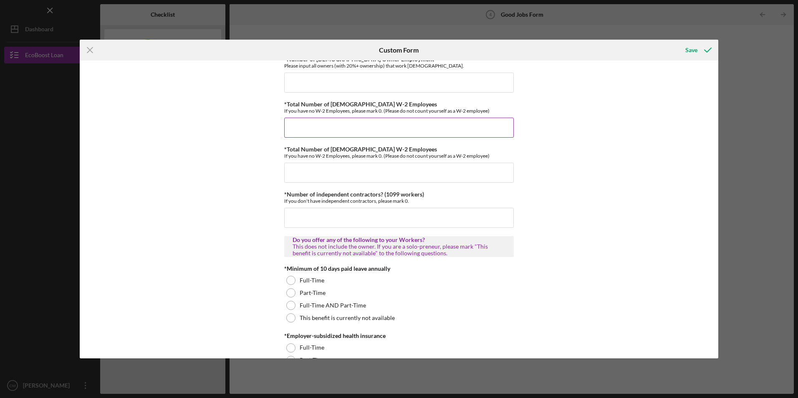
type input "1"
click at [317, 129] on input "*Total Number of [DEMOGRAPHIC_DATA] W-2 Employees" at bounding box center [399, 128] width 230 height 20
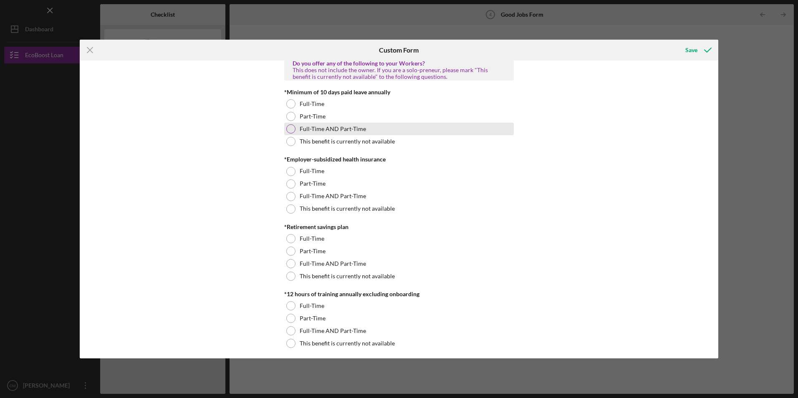
scroll to position [209, 0]
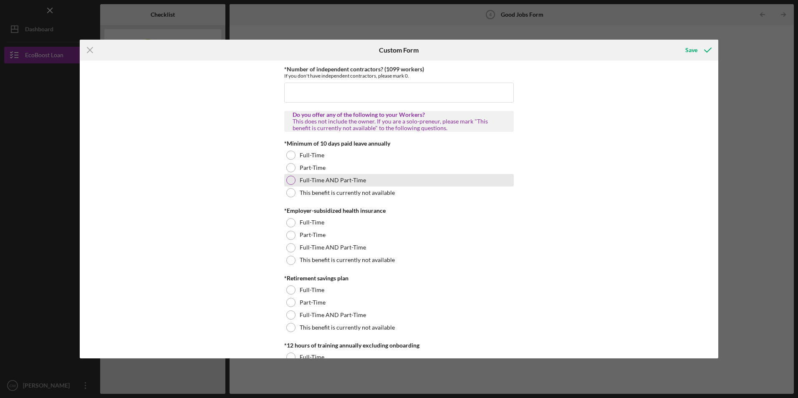
type input "7"
click at [286, 179] on div at bounding box center [290, 180] width 9 height 9
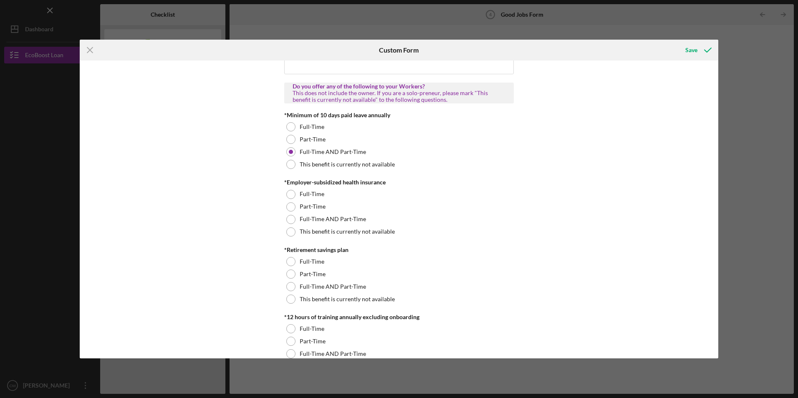
scroll to position [251, 0]
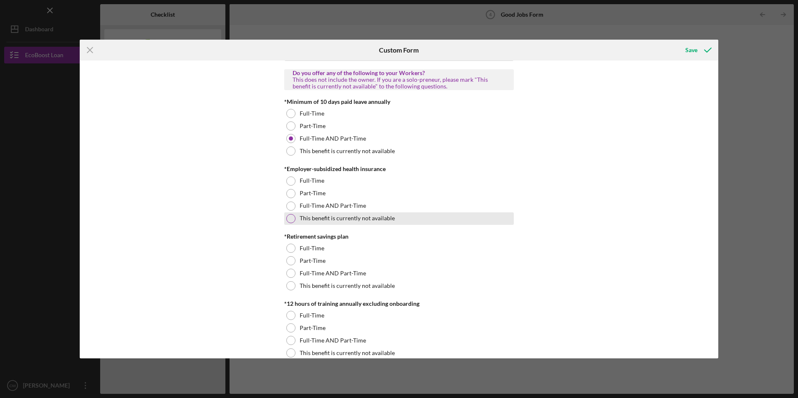
click at [288, 218] on div at bounding box center [290, 218] width 9 height 9
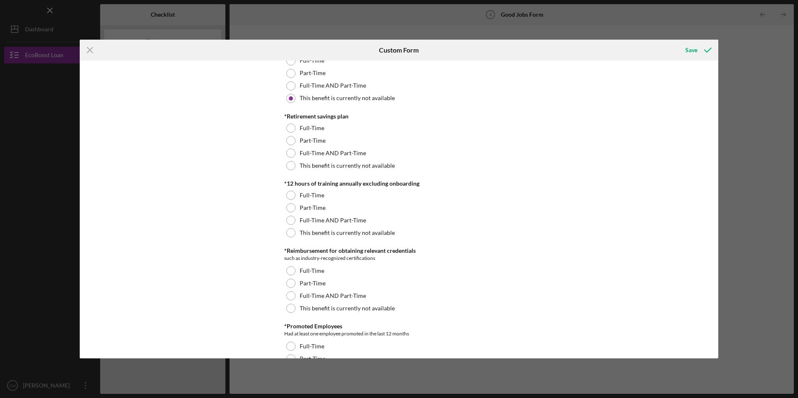
scroll to position [376, 0]
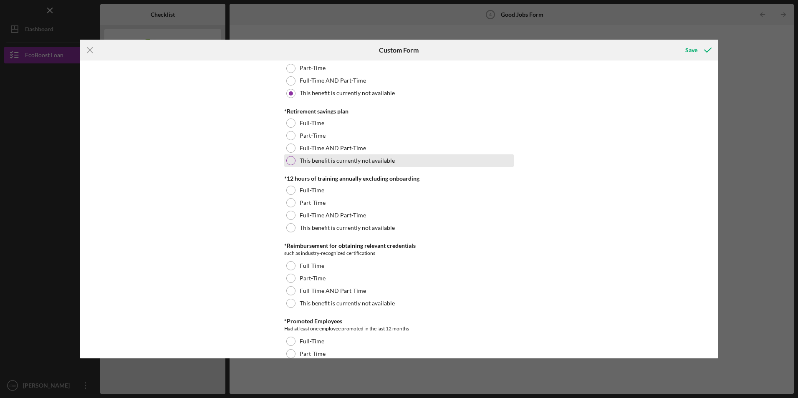
click at [286, 157] on div "This benefit is currently not available" at bounding box center [399, 160] width 230 height 13
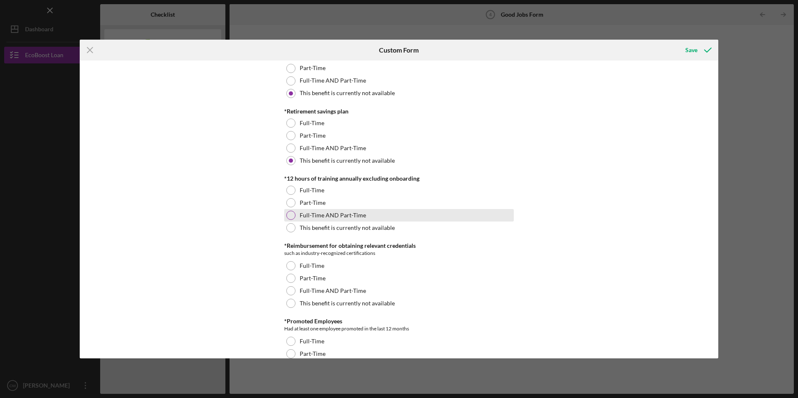
click at [291, 215] on div at bounding box center [290, 215] width 9 height 9
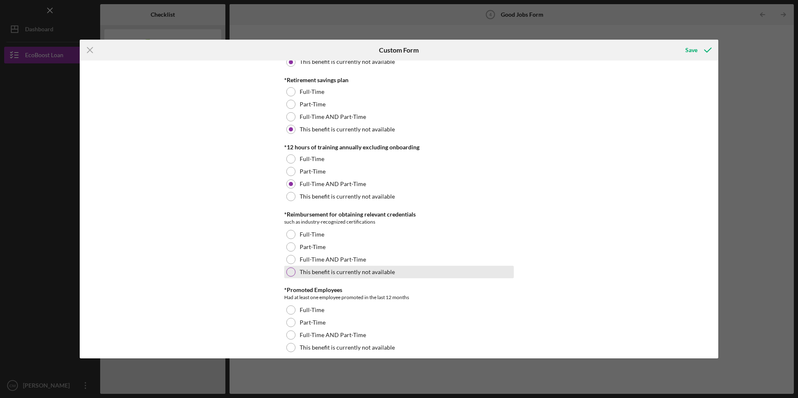
scroll to position [459, 0]
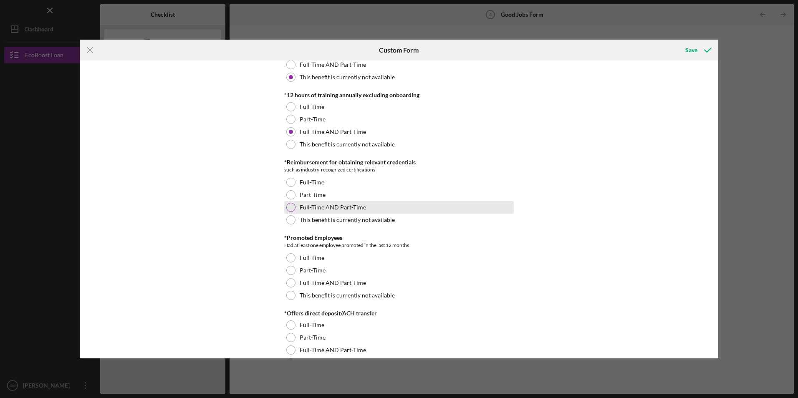
click at [288, 206] on div at bounding box center [290, 207] width 9 height 9
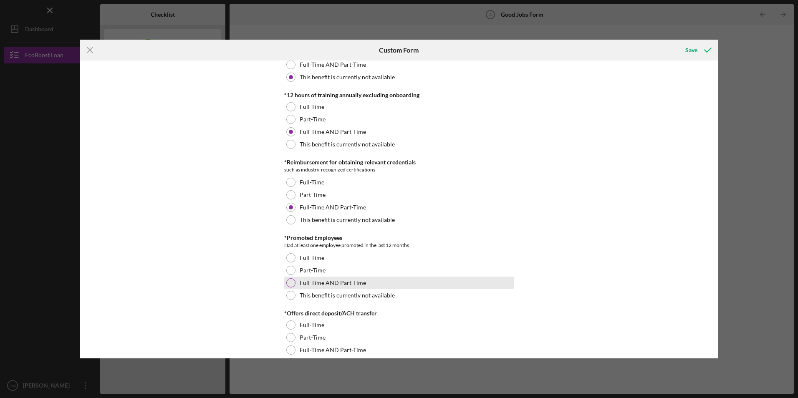
click at [289, 282] on div at bounding box center [290, 282] width 9 height 9
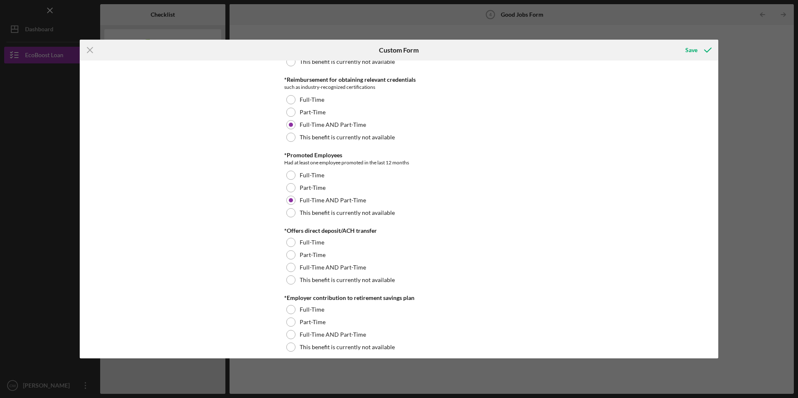
scroll to position [543, 0]
click at [291, 276] on div at bounding box center [290, 279] width 9 height 9
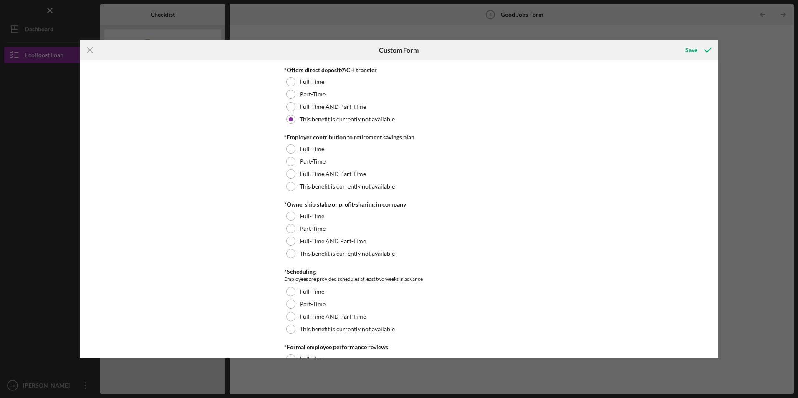
scroll to position [710, 0]
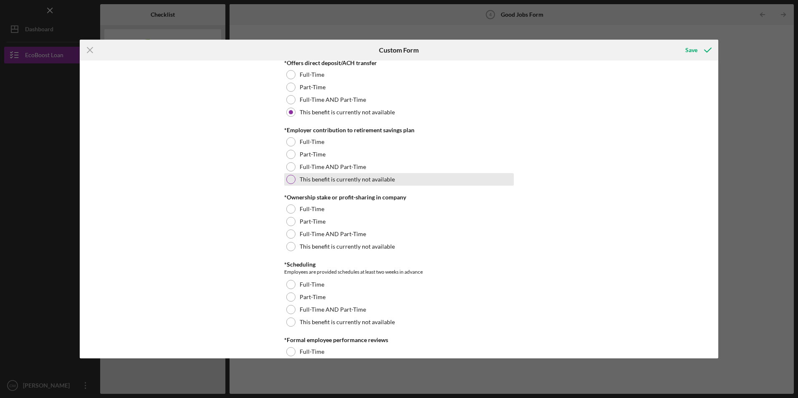
click at [290, 177] on div at bounding box center [290, 179] width 9 height 9
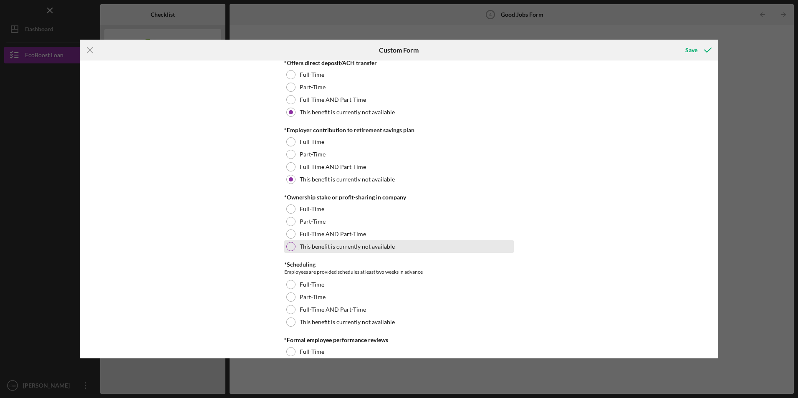
click at [288, 245] on div at bounding box center [290, 246] width 9 height 9
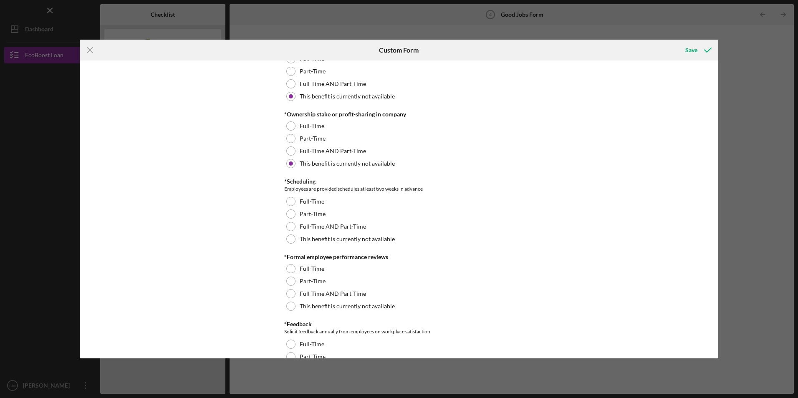
scroll to position [793, 0]
drag, startPoint x: 288, startPoint y: 226, endPoint x: 283, endPoint y: 228, distance: 5.2
click at [288, 226] on div at bounding box center [290, 226] width 9 height 9
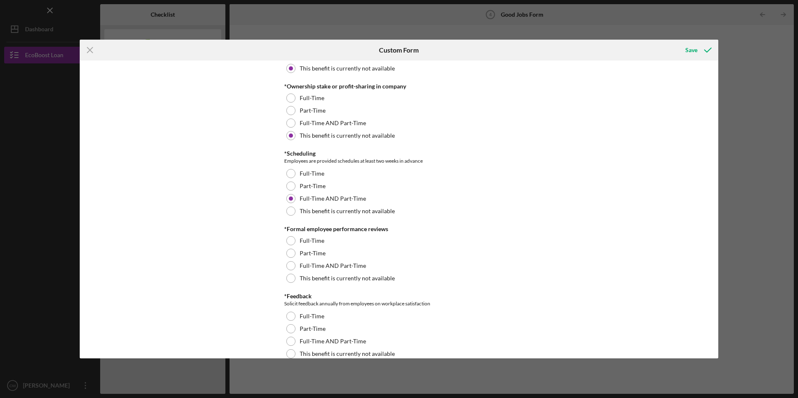
scroll to position [835, 0]
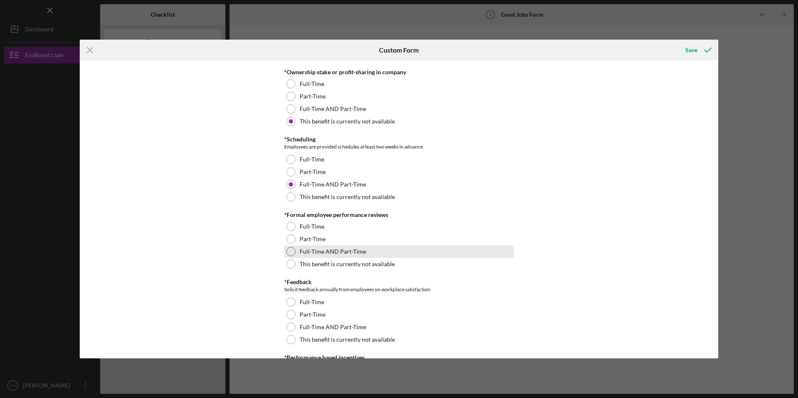
click at [295, 250] on div "Full-Time AND Part-Time" at bounding box center [399, 251] width 230 height 13
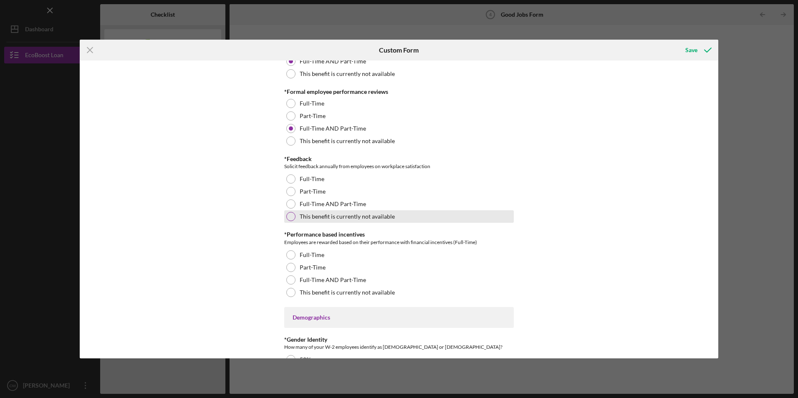
scroll to position [960, 0]
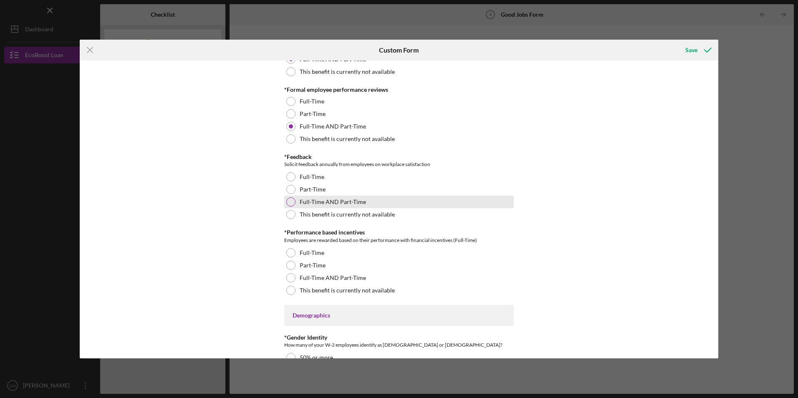
click at [288, 198] on div at bounding box center [290, 201] width 9 height 9
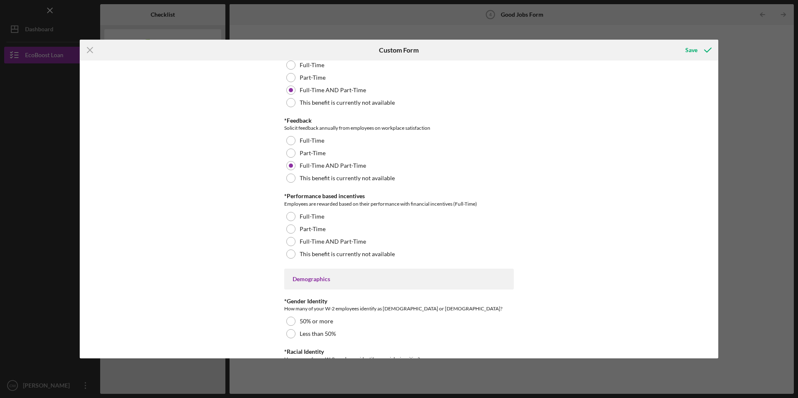
scroll to position [1044, 0]
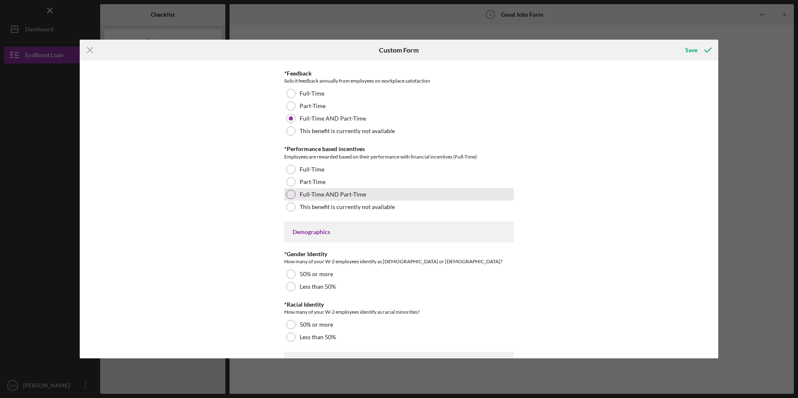
click at [290, 196] on div at bounding box center [290, 194] width 9 height 9
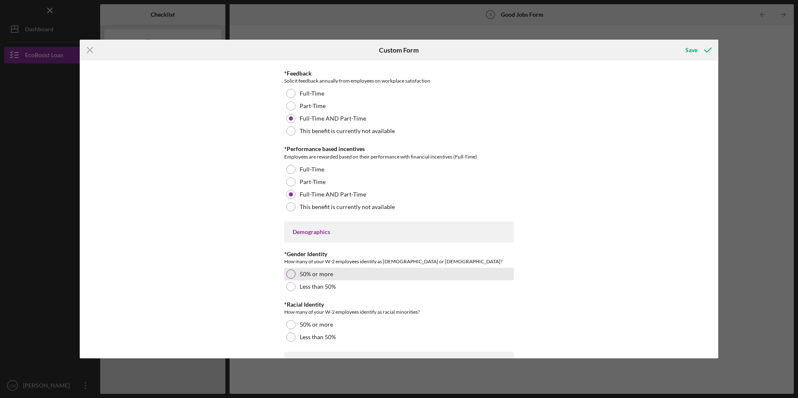
click at [288, 273] on div at bounding box center [290, 274] width 9 height 9
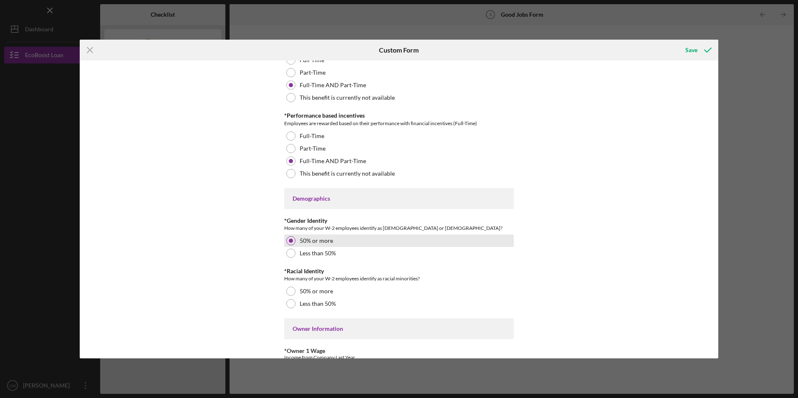
scroll to position [1127, 0]
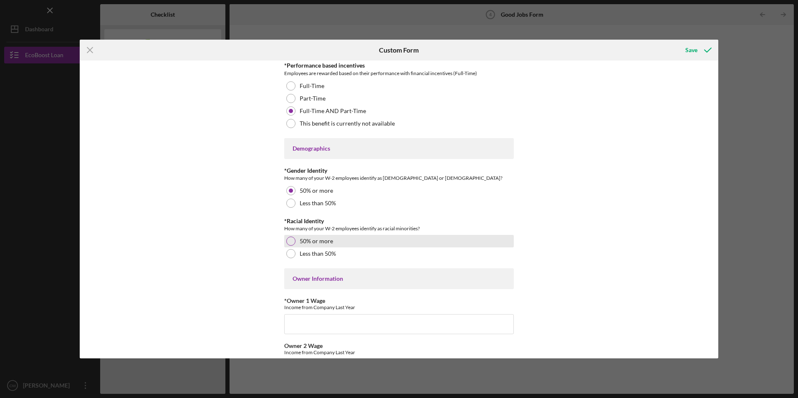
click at [290, 240] on div at bounding box center [290, 241] width 9 height 9
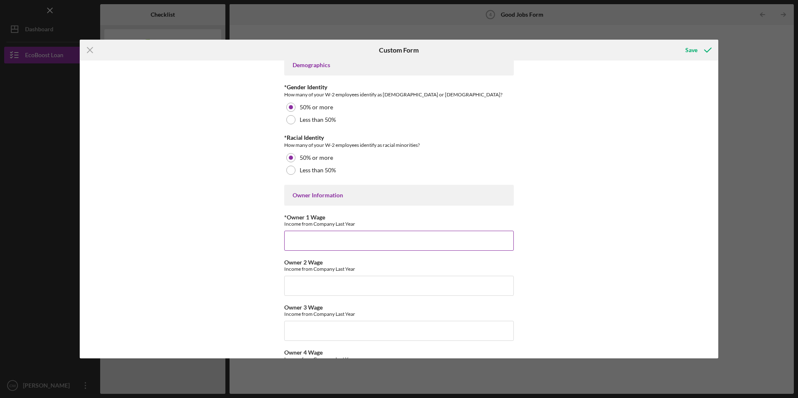
click at [302, 240] on input "*Owner 1 Wage" at bounding box center [399, 241] width 230 height 20
click at [309, 233] on input "*Owner 1 Wage" at bounding box center [399, 241] width 230 height 20
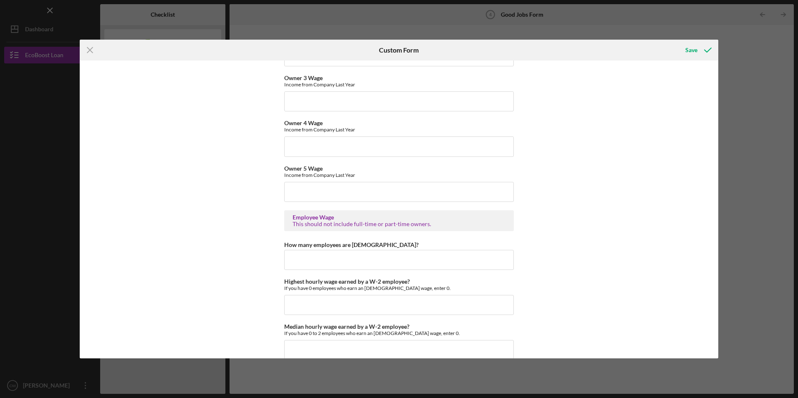
scroll to position [1545, 0]
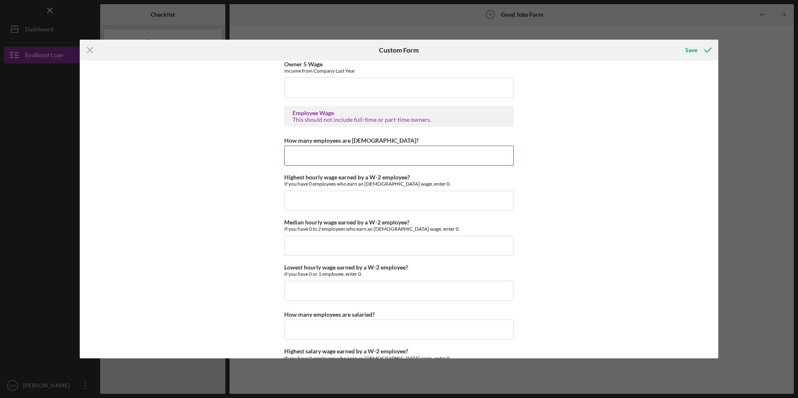
type input "99142"
click at [347, 155] on input "How many employees are [DEMOGRAPHIC_DATA]?" at bounding box center [399, 156] width 230 height 20
type input "7"
click at [314, 206] on input "Highest hourly wage earned by a W-2 employee?" at bounding box center [399, 201] width 230 height 20
type input "$25"
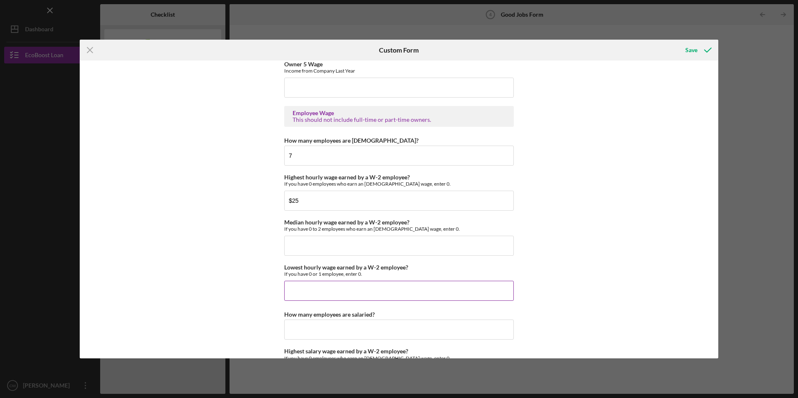
click at [300, 288] on input "Lowest hourly wage earned by a W-2 employee?" at bounding box center [399, 291] width 230 height 20
type input "$2"
type input "$18"
click at [336, 247] on input "Median hourly wage earned by a W-2 employee?" at bounding box center [399, 246] width 230 height 20
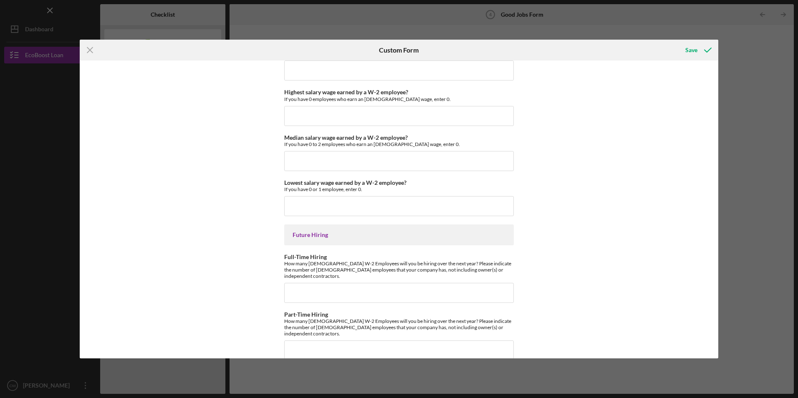
scroll to position [1806, 0]
type input "$23"
click at [355, 283] on input "Full-Time Hiring" at bounding box center [399, 291] width 230 height 20
type input "3"
click at [335, 341] on input "Part-Time Hiring" at bounding box center [399, 349] width 230 height 20
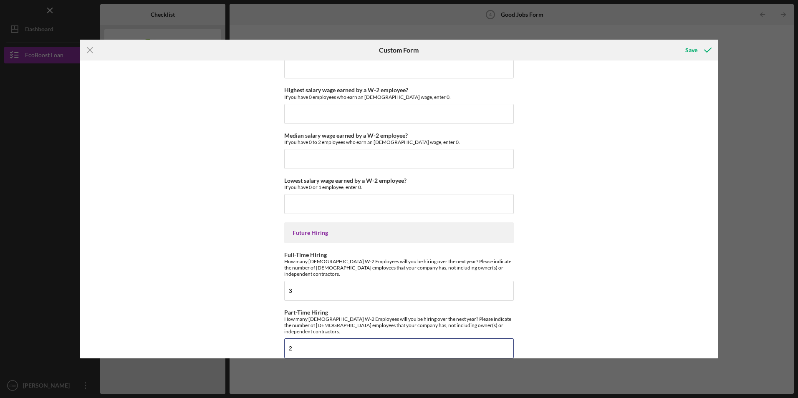
type input "2"
click at [641, 165] on div "Good Jobs Form *Number of [DEMOGRAPHIC_DATA] Owner Employment Please input all …" at bounding box center [399, 210] width 639 height 298
click at [311, 339] on input "2" at bounding box center [399, 349] width 230 height 20
click at [691, 47] on div "Save" at bounding box center [692, 50] width 12 height 17
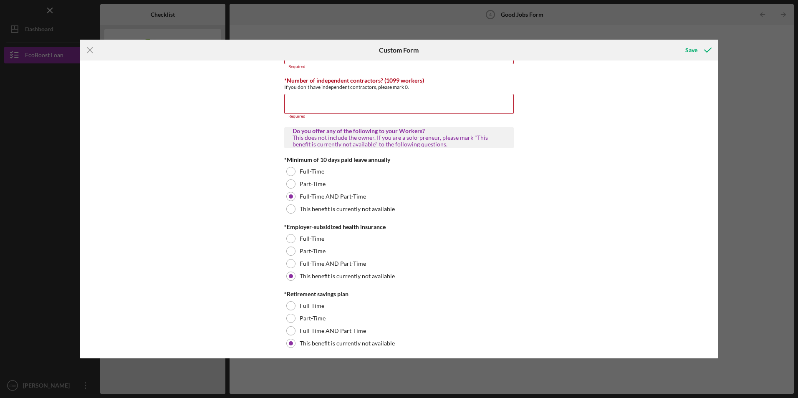
scroll to position [78, 0]
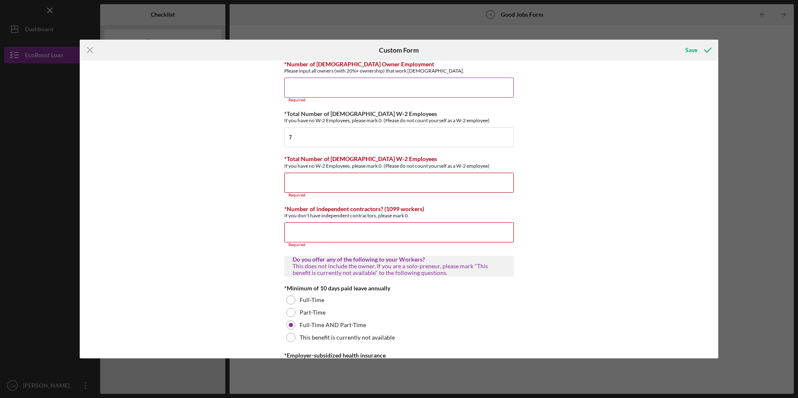
click at [344, 86] on input "*Number of [DEMOGRAPHIC_DATA] Owner Employment" at bounding box center [399, 88] width 230 height 20
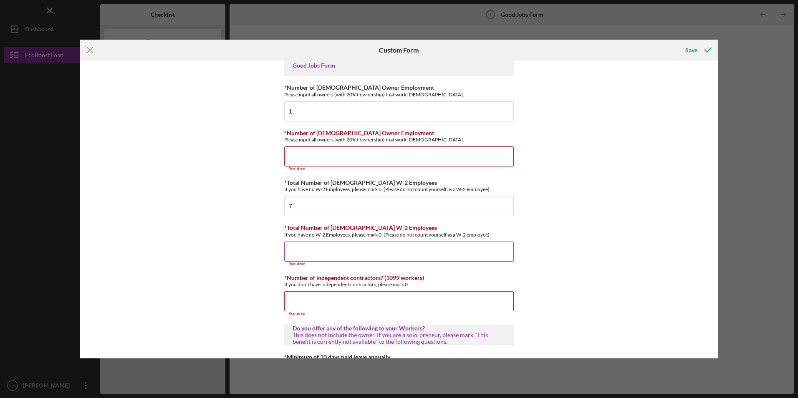
scroll to position [0, 0]
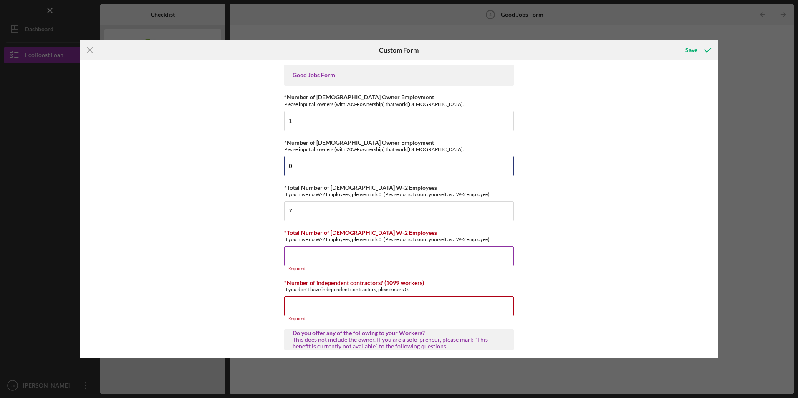
type input "0"
click at [333, 260] on input "*Total Number of [DEMOGRAPHIC_DATA] W-2 Employees" at bounding box center [399, 256] width 230 height 20
click at [298, 210] on input "7" at bounding box center [399, 211] width 230 height 20
type input "4"
click at [300, 245] on div "*Total Number of [DEMOGRAPHIC_DATA] W-2 Employees If you have no W-2 Employees,…" at bounding box center [399, 251] width 230 height 42
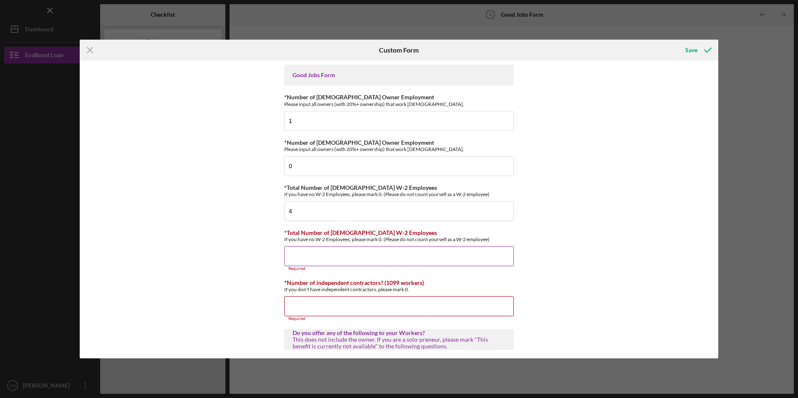
click at [297, 254] on input "*Total Number of [DEMOGRAPHIC_DATA] W-2 Employees" at bounding box center [399, 256] width 230 height 20
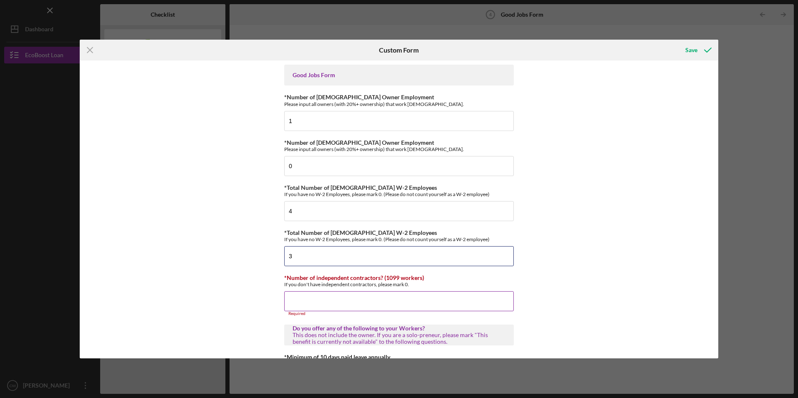
type input "3"
click at [300, 302] on input "*Number of independent contractors? (1099 workers)" at bounding box center [399, 301] width 230 height 20
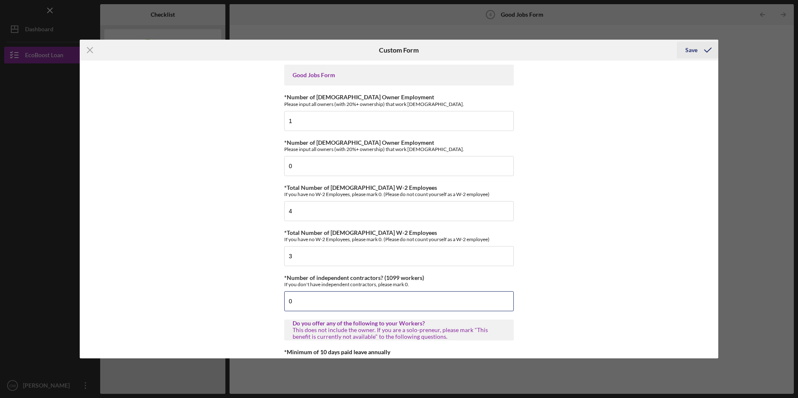
type input "0"
click at [695, 47] on div "Save" at bounding box center [692, 50] width 12 height 17
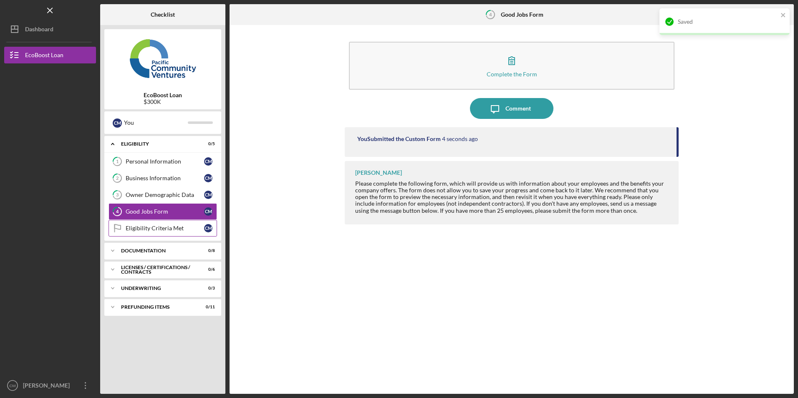
click at [153, 231] on div "Eligibility Criteria Met" at bounding box center [165, 228] width 78 height 7
